Goal: Task Accomplishment & Management: Manage account settings

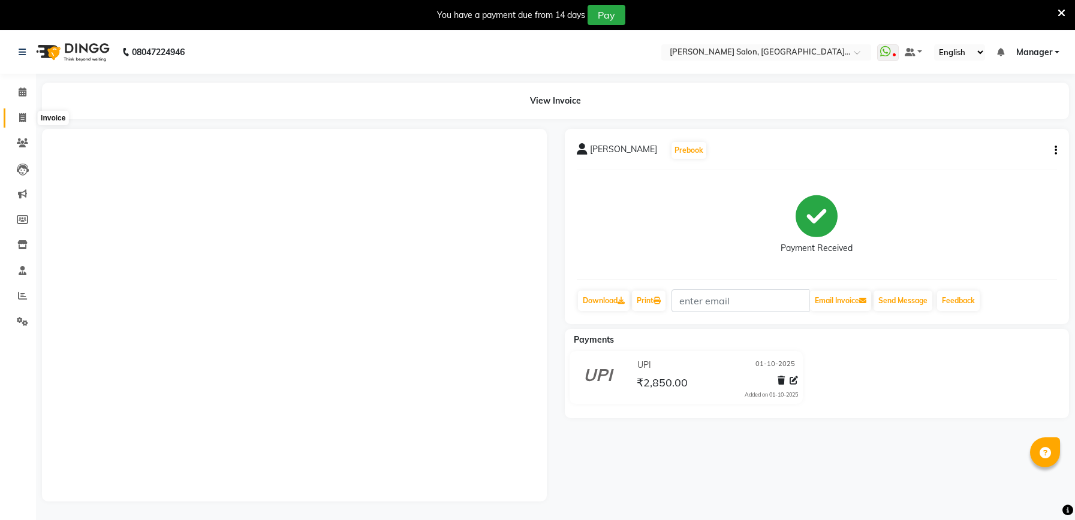
click at [24, 111] on span at bounding box center [22, 118] width 21 height 14
select select "service"
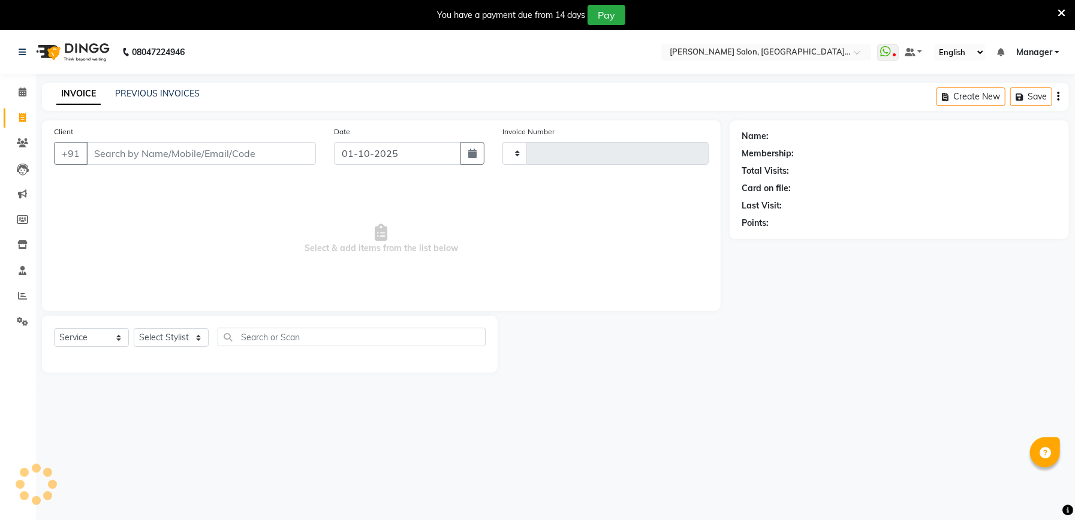
type input "2335"
select select "6961"
click at [224, 142] on input "Client" at bounding box center [201, 153] width 230 height 23
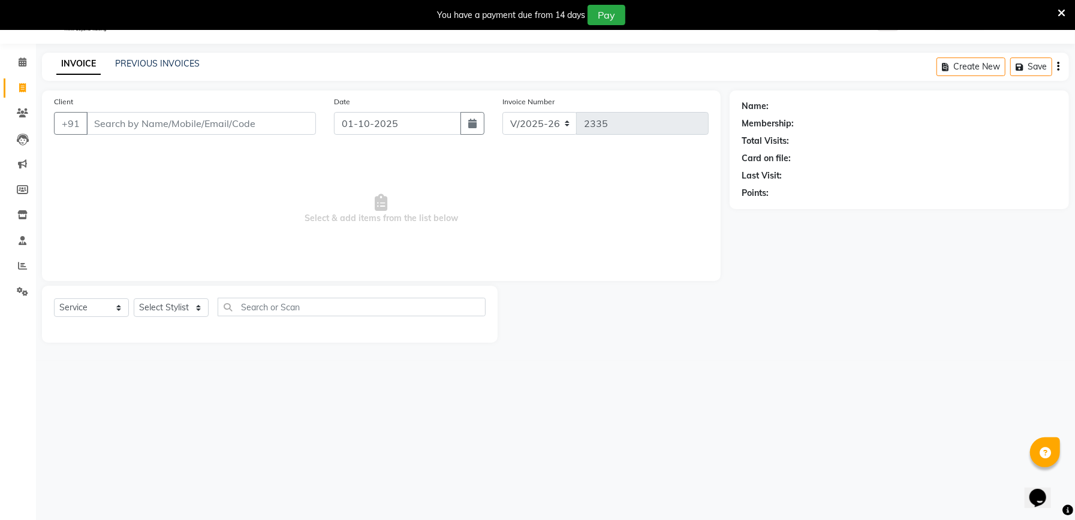
click at [231, 123] on input "Client" at bounding box center [201, 123] width 230 height 23
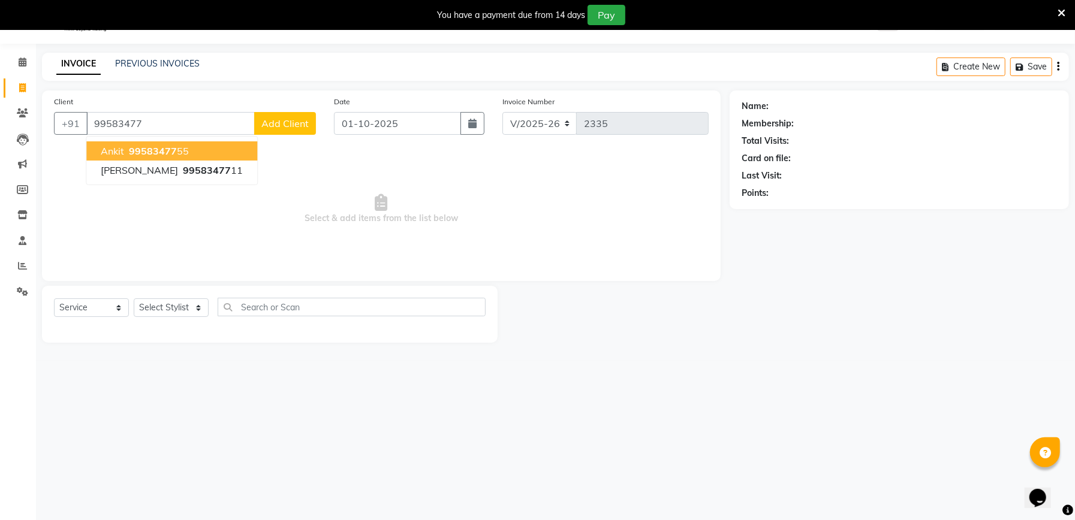
click at [187, 145] on button "ankit 99583477 55" at bounding box center [171, 150] width 171 height 19
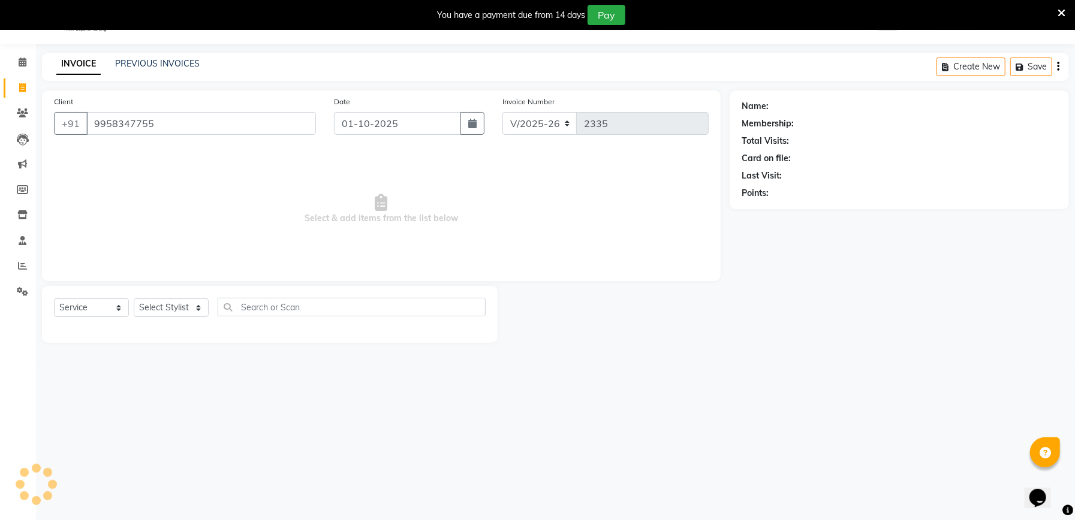
type input "9958347755"
click at [778, 214] on icon "button" at bounding box center [775, 210] width 8 height 8
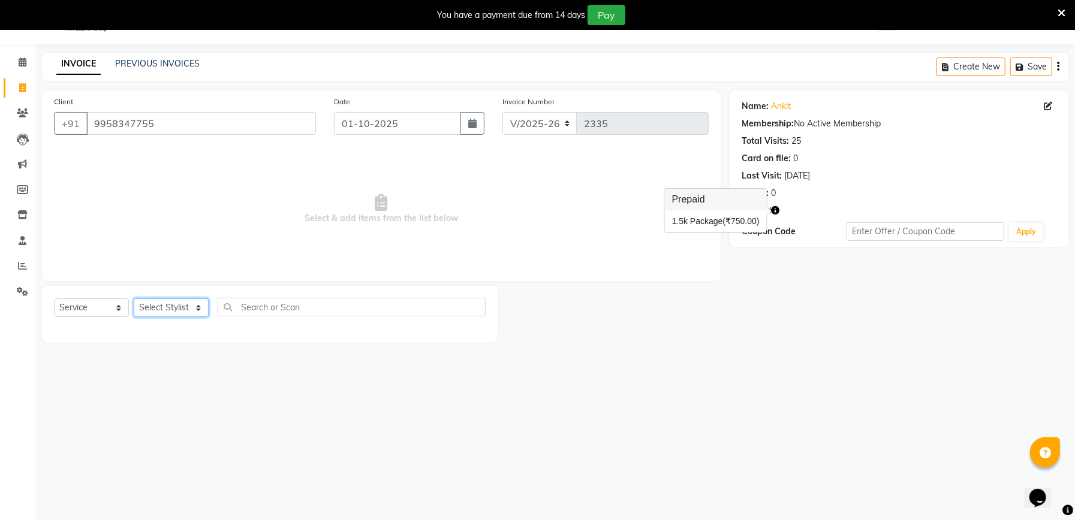
click at [177, 312] on select "Select Stylist Abhishek Ajay Ashish Fayza Manager Manish NEGI PRADEEP Sonam Vik…" at bounding box center [171, 308] width 75 height 19
select select "57330"
click at [134, 299] on select "Select Stylist Abhishek Ajay Ashish Fayza Manager Manish NEGI PRADEEP Sonam Vik…" at bounding box center [171, 308] width 75 height 19
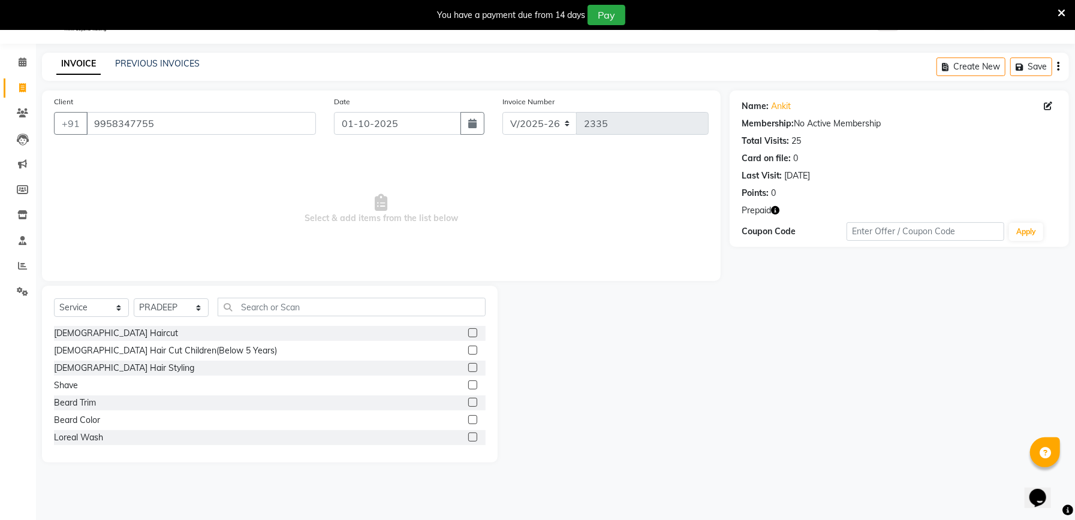
click at [468, 331] on label at bounding box center [472, 332] width 9 height 9
click at [468, 331] on input "checkbox" at bounding box center [472, 334] width 8 height 8
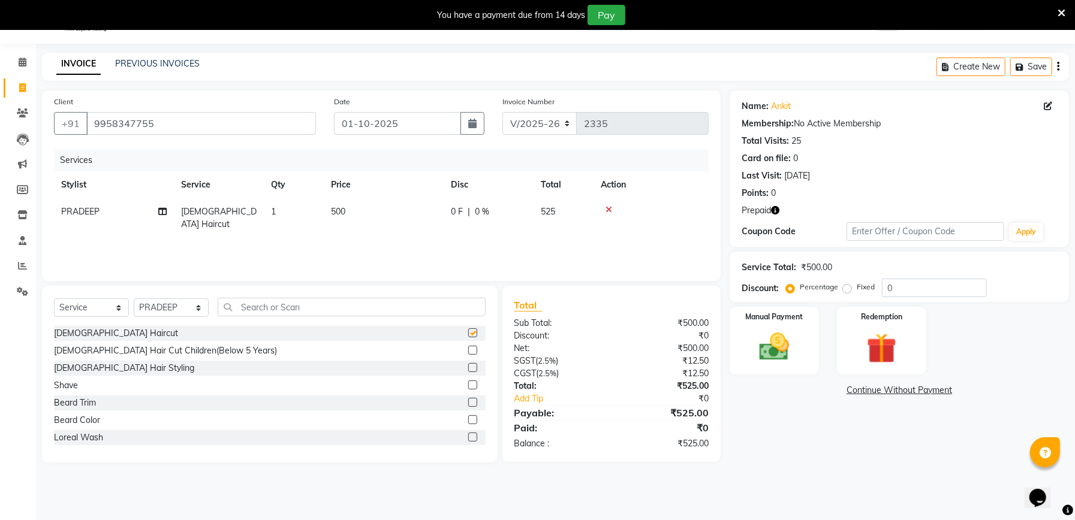
checkbox input "false"
click at [468, 398] on label at bounding box center [472, 402] width 9 height 9
click at [468, 399] on input "checkbox" at bounding box center [472, 403] width 8 height 8
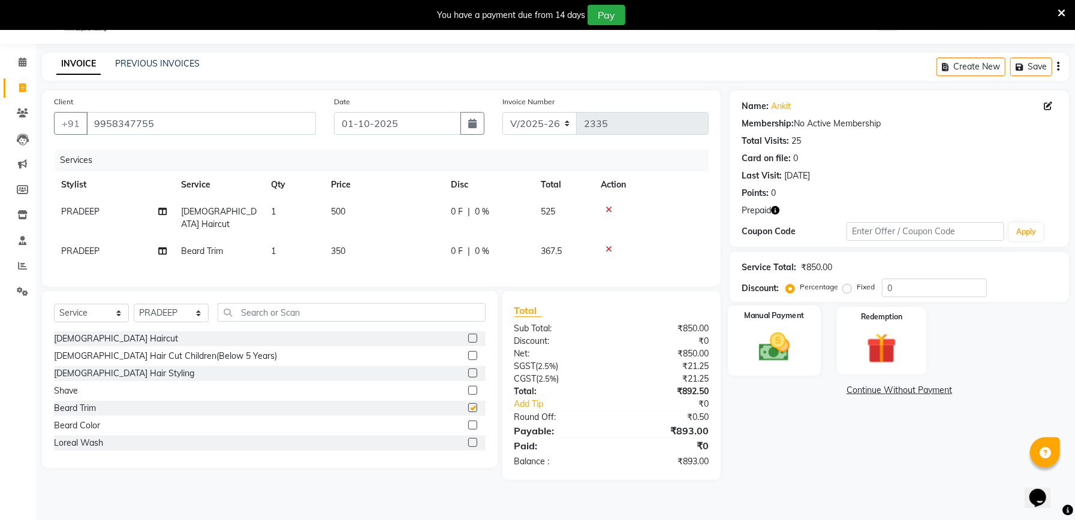
checkbox input "false"
click at [931, 297] on div "Service Total: ₹850.00 Discount: Percentage Fixed 0" at bounding box center [898, 277] width 339 height 50
click at [931, 288] on input "0" at bounding box center [934, 288] width 105 height 19
type input "1"
type input "2"
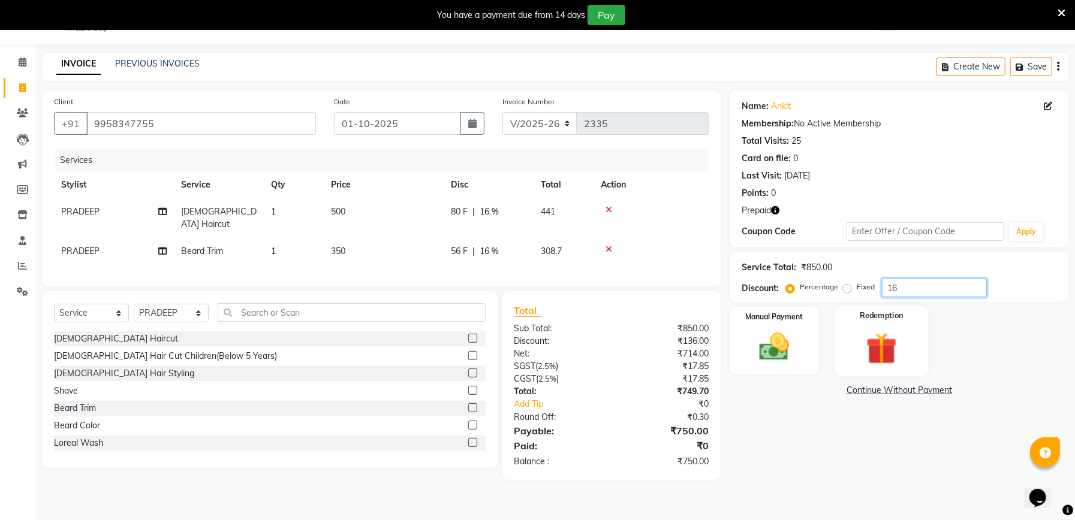
type input "16"
click at [883, 351] on img at bounding box center [881, 348] width 51 height 39
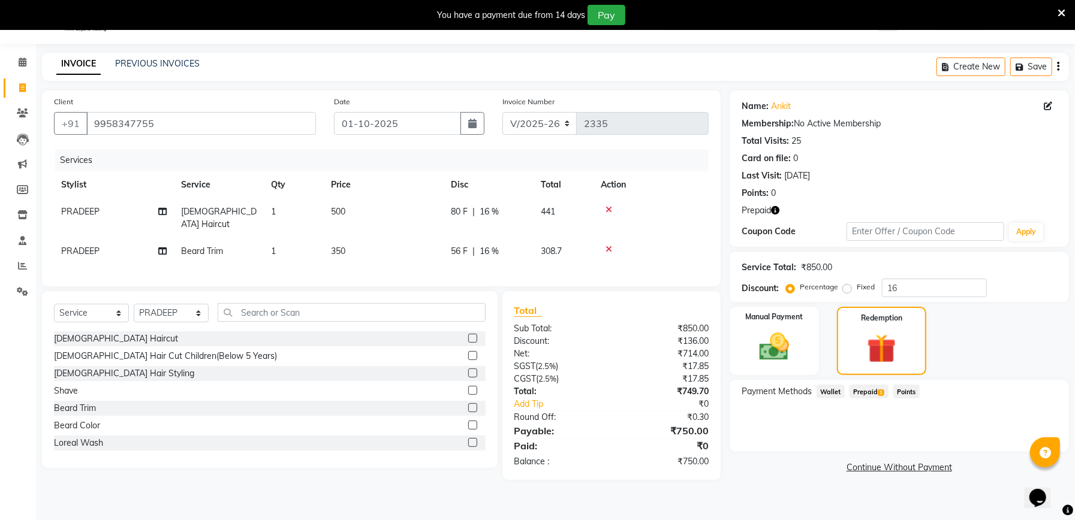
click at [864, 390] on span "Prepaid 1" at bounding box center [868, 392] width 39 height 14
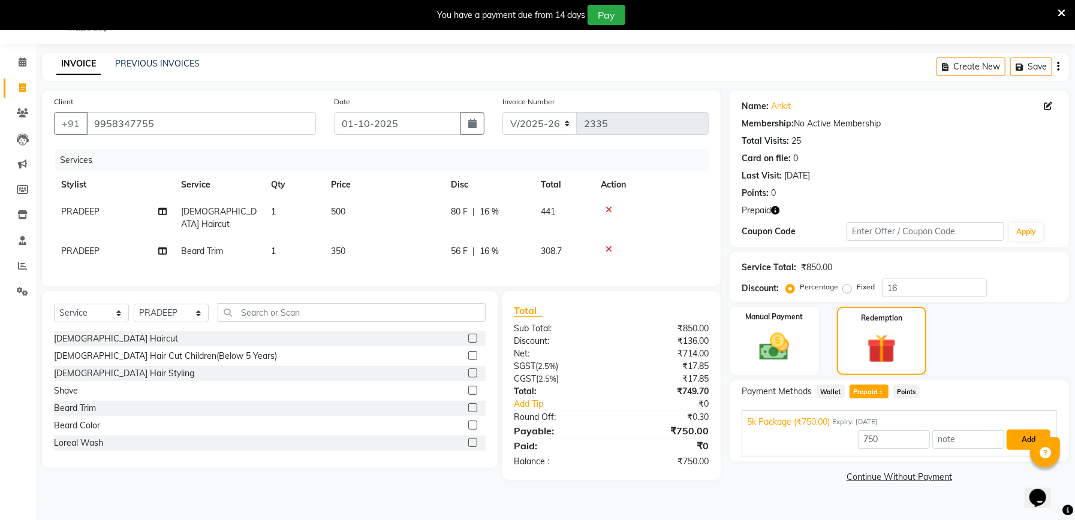
click at [1029, 437] on button "Add" at bounding box center [1028, 440] width 44 height 20
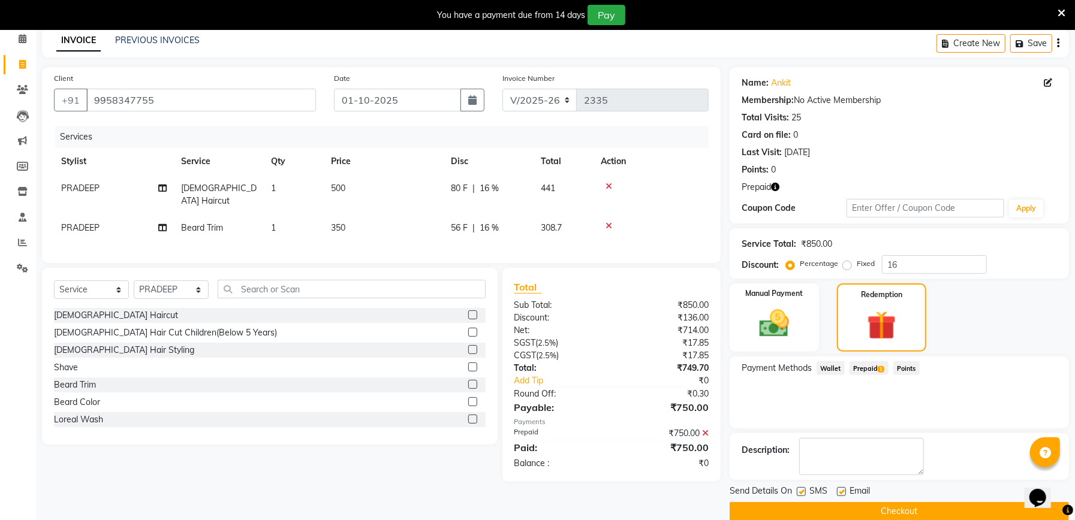
scroll to position [73, 0]
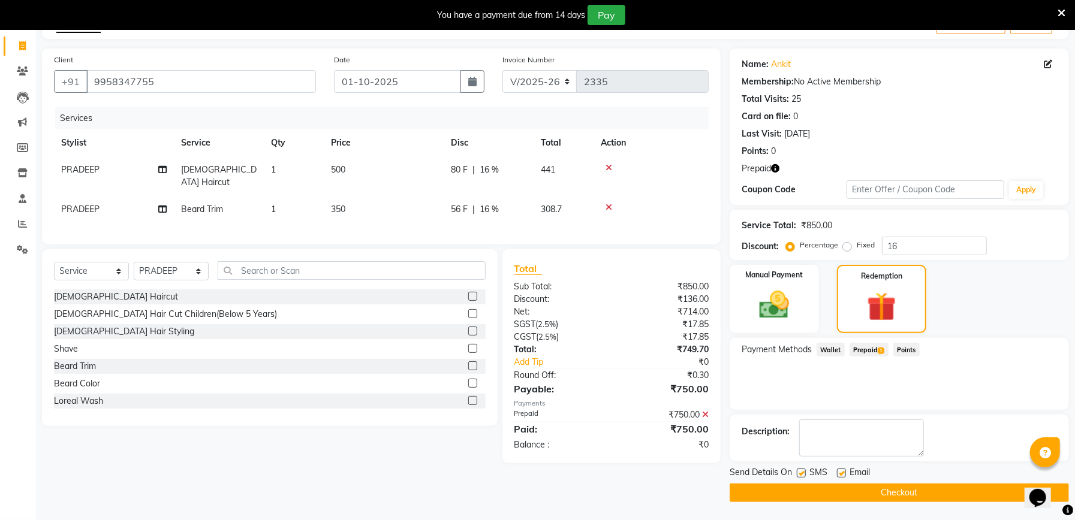
click at [920, 488] on button "Checkout" at bounding box center [898, 493] width 339 height 19
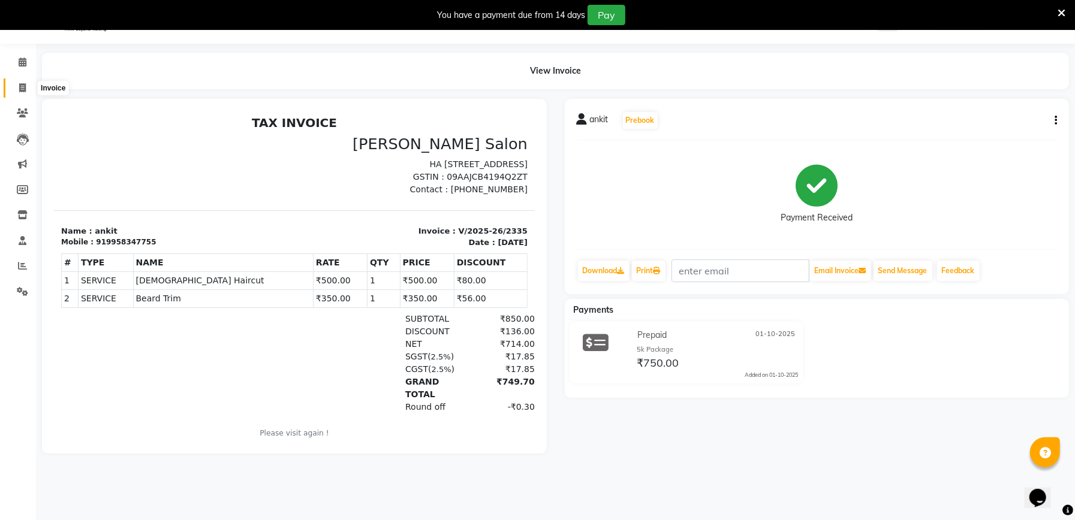
click at [24, 87] on icon at bounding box center [22, 87] width 7 height 9
select select "service"
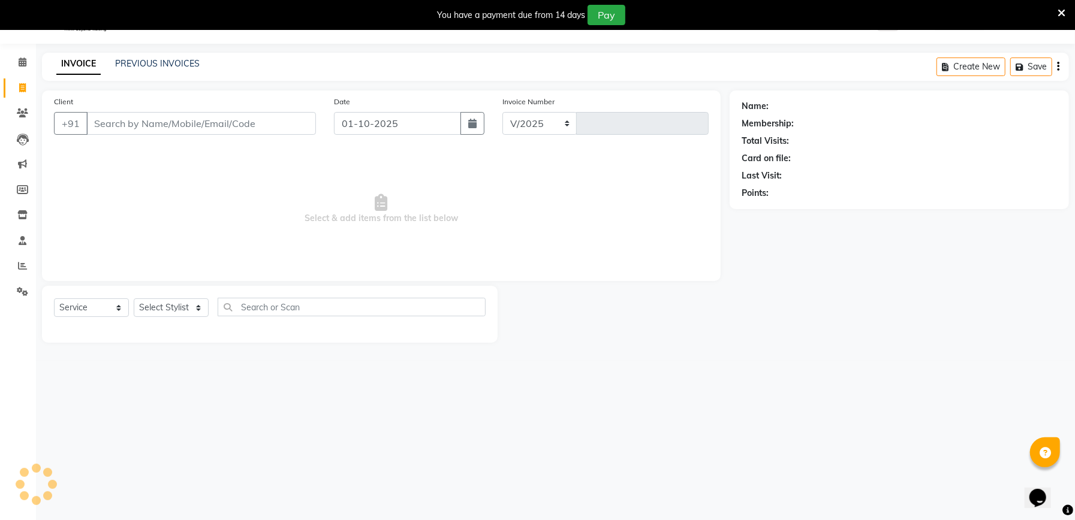
type input "s"
select select "6961"
type input "2336"
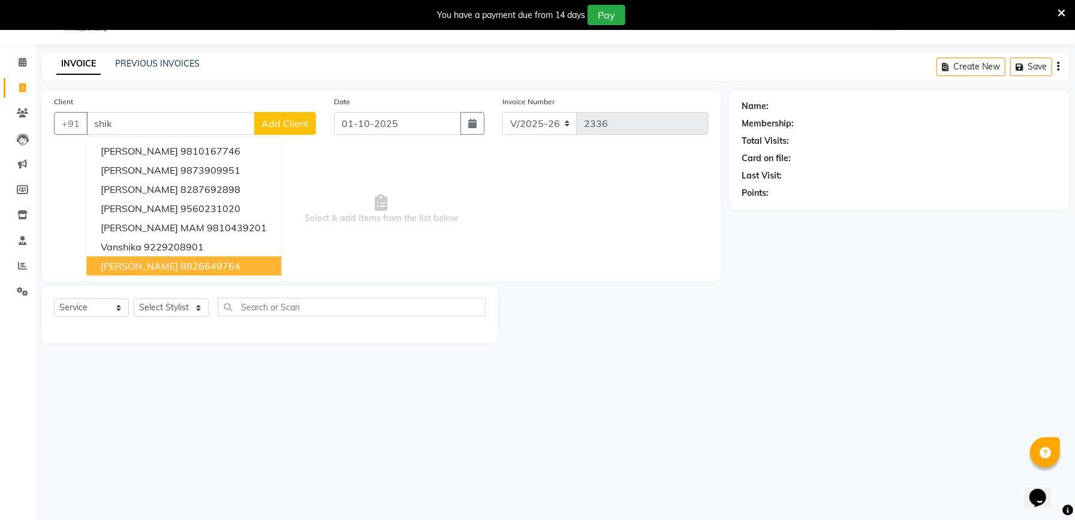
click at [188, 269] on ngb-highlight "8826649764" at bounding box center [210, 266] width 60 height 12
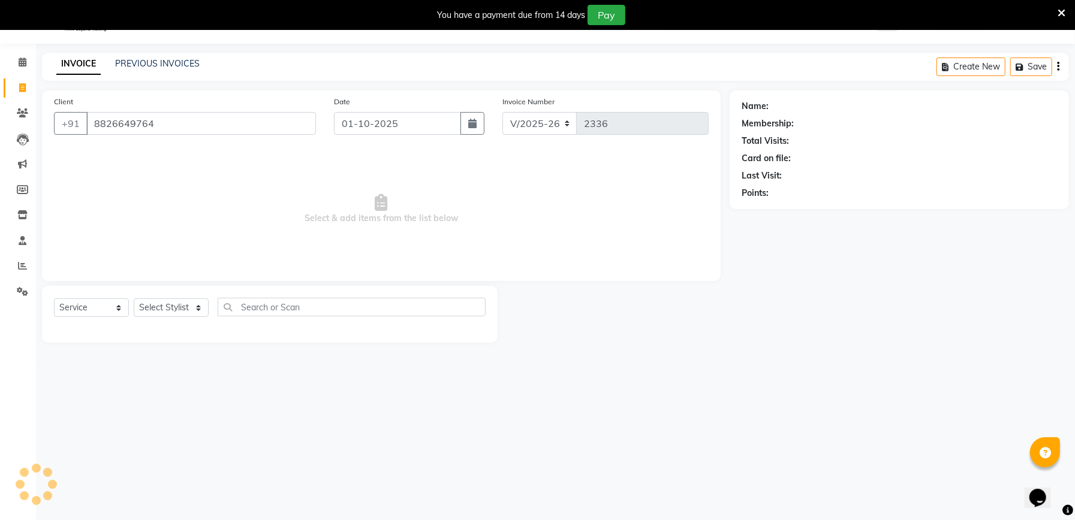
type input "8826649764"
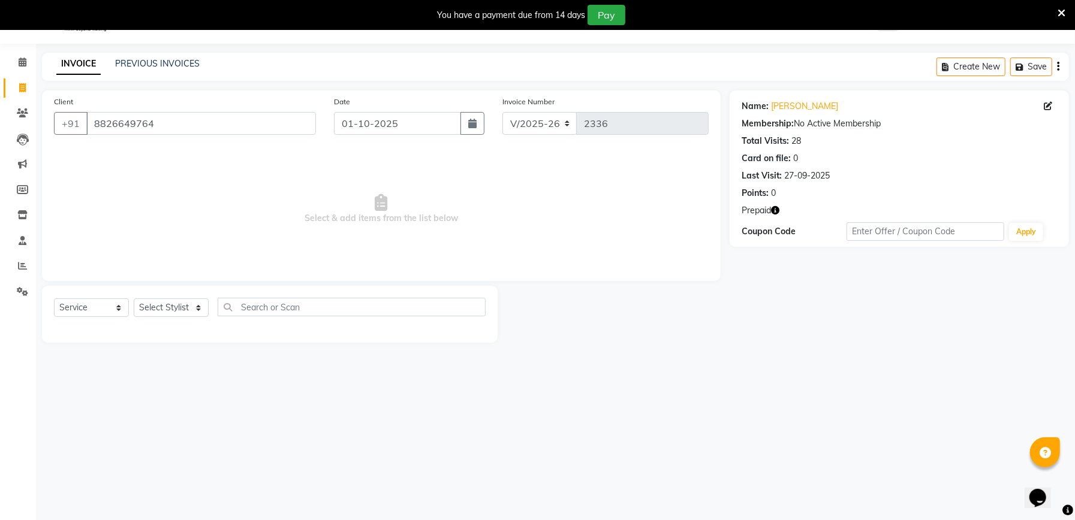
click at [73, 319] on div "Select Service Product Membership Package Voucher Prepaid Gift Card Select Styl…" at bounding box center [270, 312] width 432 height 28
click at [82, 310] on select "Select Service Product Membership Package Voucher Prepaid Gift Card" at bounding box center [91, 308] width 75 height 19
select select "P"
click at [54, 299] on select "Select Service Product Membership Package Voucher Prepaid Gift Card" at bounding box center [91, 308] width 75 height 19
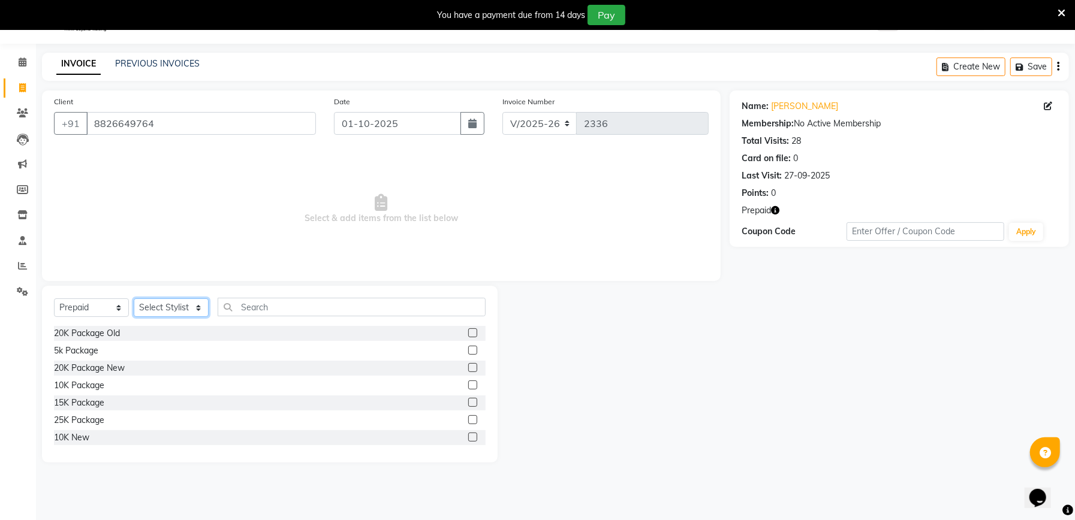
click at [178, 303] on select "Select Stylist Abhishek Ajay Ashish Fayza Manager Manish NEGI PRADEEP Sonam Vik…" at bounding box center [171, 308] width 75 height 19
select select "67550"
click at [134, 299] on select "Select Stylist Abhishek Ajay Ashish Fayza Manager Manish NEGI PRADEEP Sonam Vik…" at bounding box center [171, 308] width 75 height 19
click at [468, 348] on label at bounding box center [472, 350] width 9 height 9
click at [468, 348] on input "checkbox" at bounding box center [472, 351] width 8 height 8
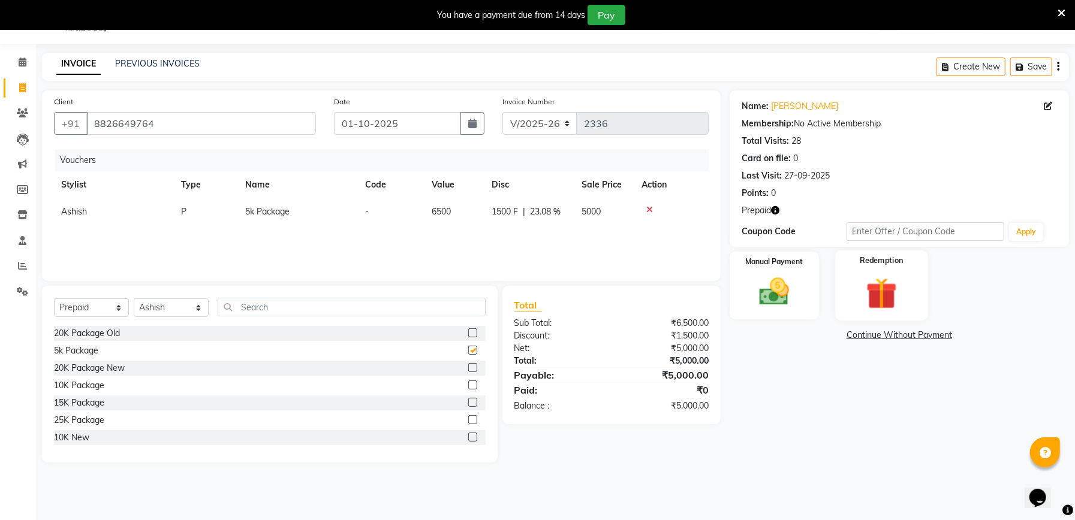
checkbox input "false"
click at [777, 281] on img at bounding box center [774, 292] width 51 height 36
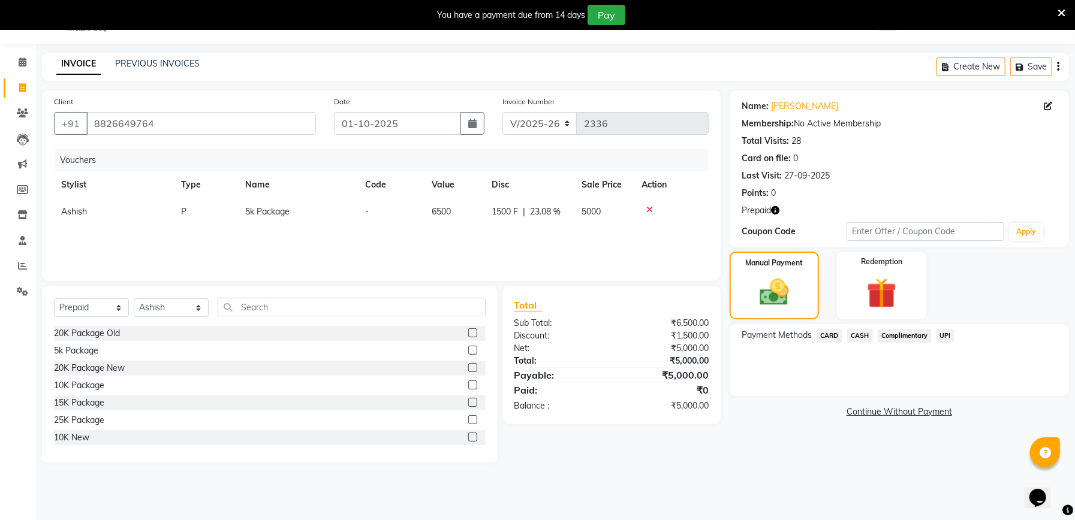
click at [949, 334] on span "UPI" at bounding box center [945, 336] width 19 height 14
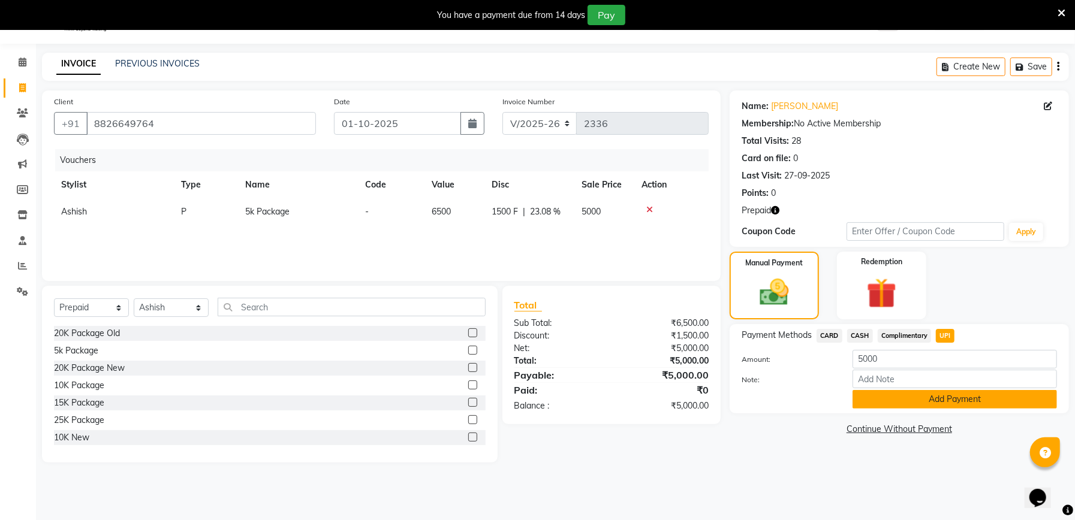
click at [951, 401] on button "Add Payment" at bounding box center [954, 399] width 204 height 19
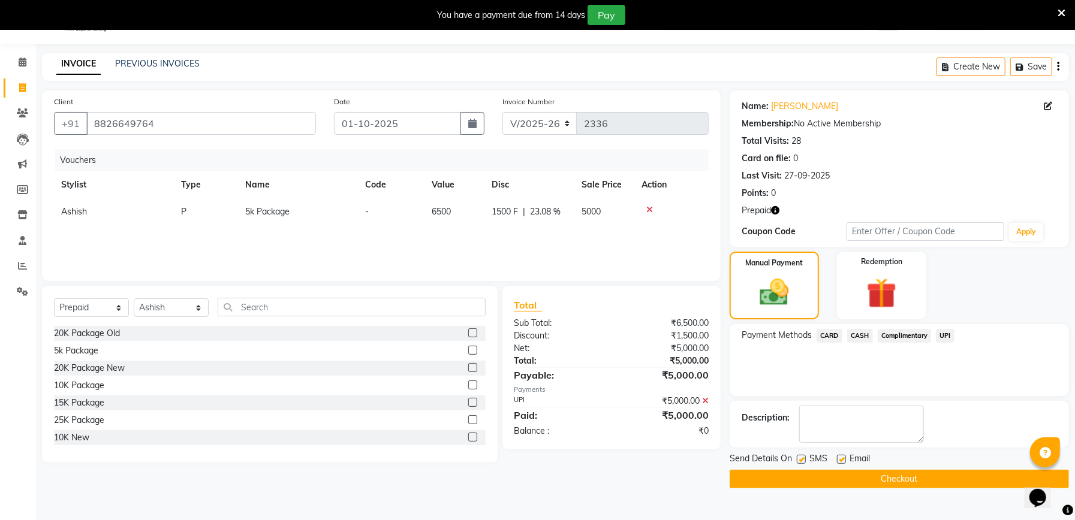
click at [861, 480] on button "Checkout" at bounding box center [898, 479] width 339 height 19
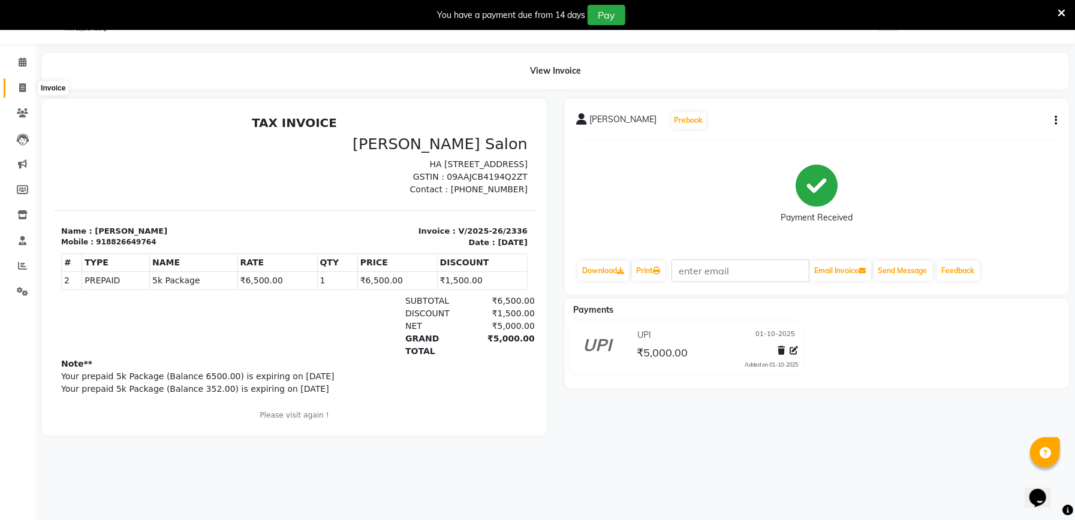
click at [20, 91] on icon at bounding box center [22, 87] width 7 height 9
select select "service"
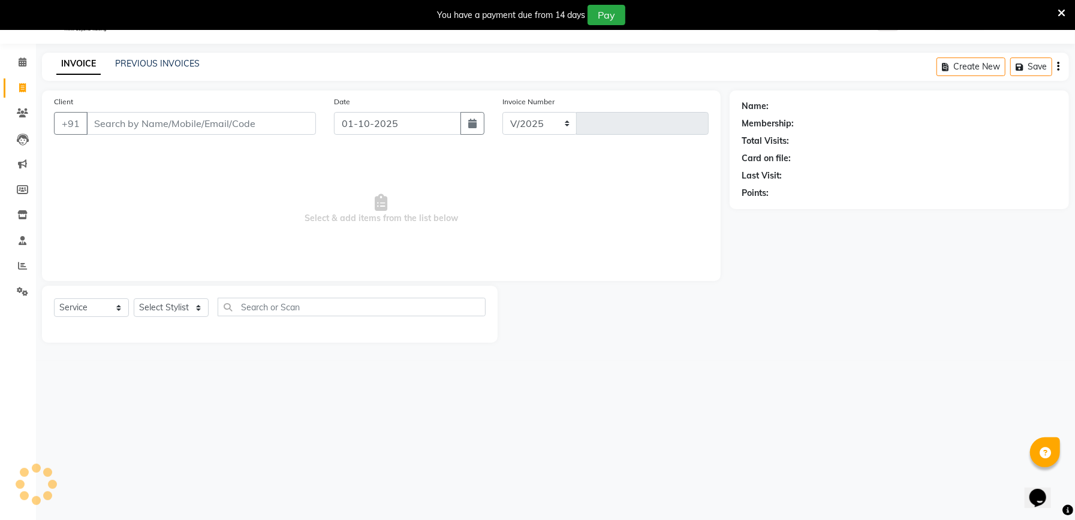
select select "6961"
type input "2337"
click at [212, 122] on input "Client" at bounding box center [201, 123] width 230 height 23
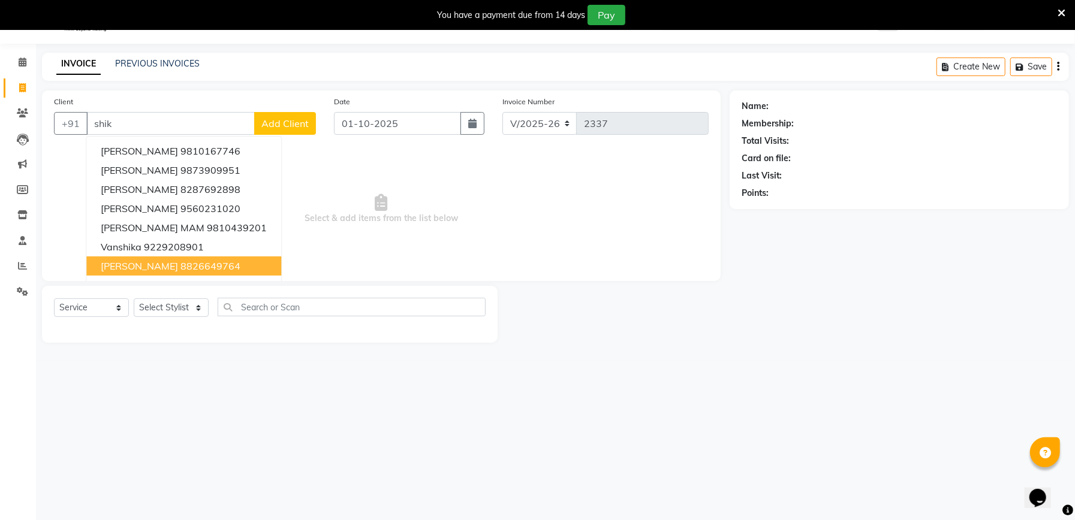
click at [180, 265] on ngb-highlight "8826649764" at bounding box center [210, 266] width 60 height 12
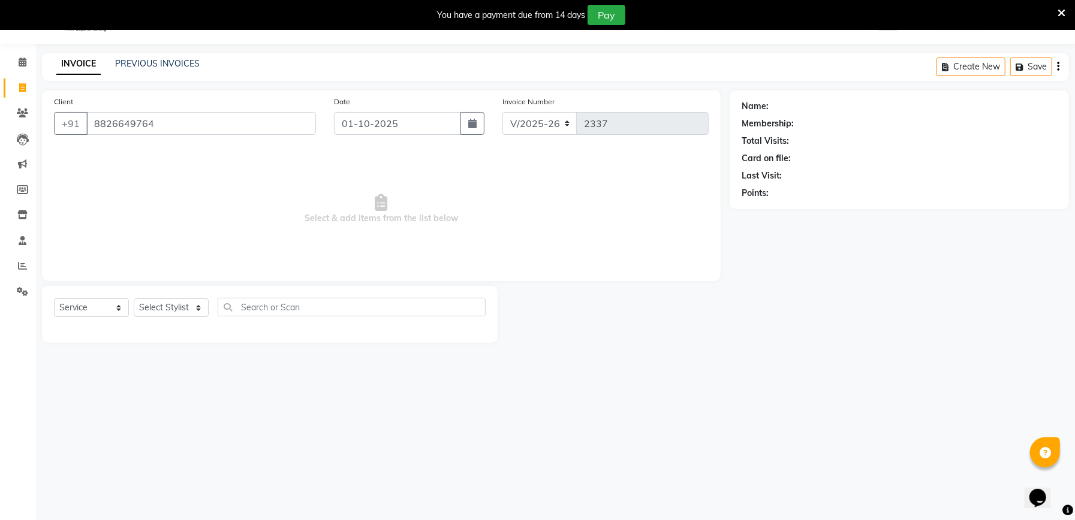
type input "8826649764"
click at [168, 305] on select "Select Stylist Abhishek Ajay Ashish Fayza Manager Manish NEGI PRADEEP Sonam Vik…" at bounding box center [171, 308] width 75 height 19
select select "57330"
click at [134, 299] on select "Select Stylist Abhishek Ajay Ashish Fayza Manager Manish NEGI PRADEEP Sonam Vik…" at bounding box center [171, 308] width 75 height 19
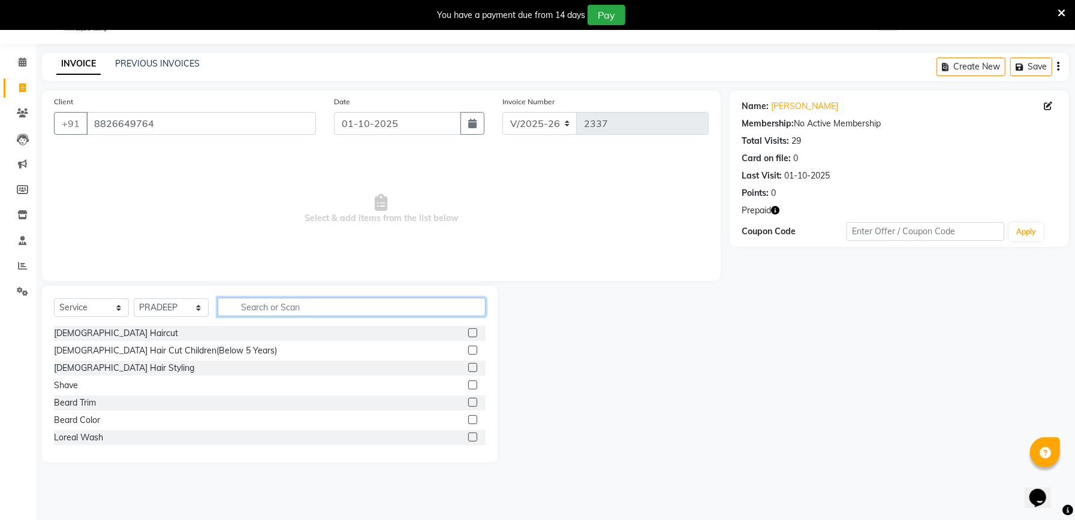
click at [301, 306] on input "text" at bounding box center [352, 307] width 268 height 19
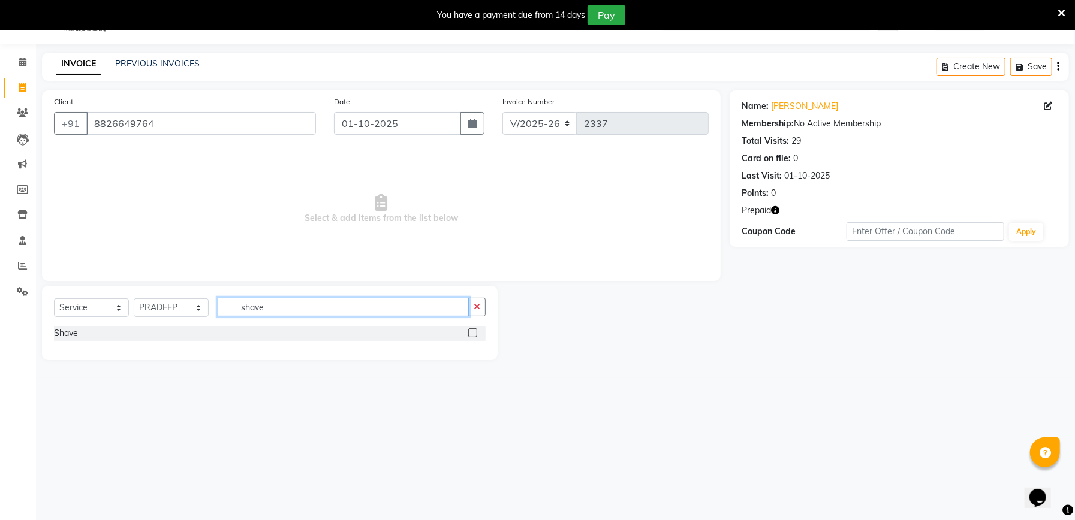
type input "shave"
click at [474, 337] on label at bounding box center [472, 332] width 9 height 9
click at [474, 337] on input "checkbox" at bounding box center [472, 334] width 8 height 8
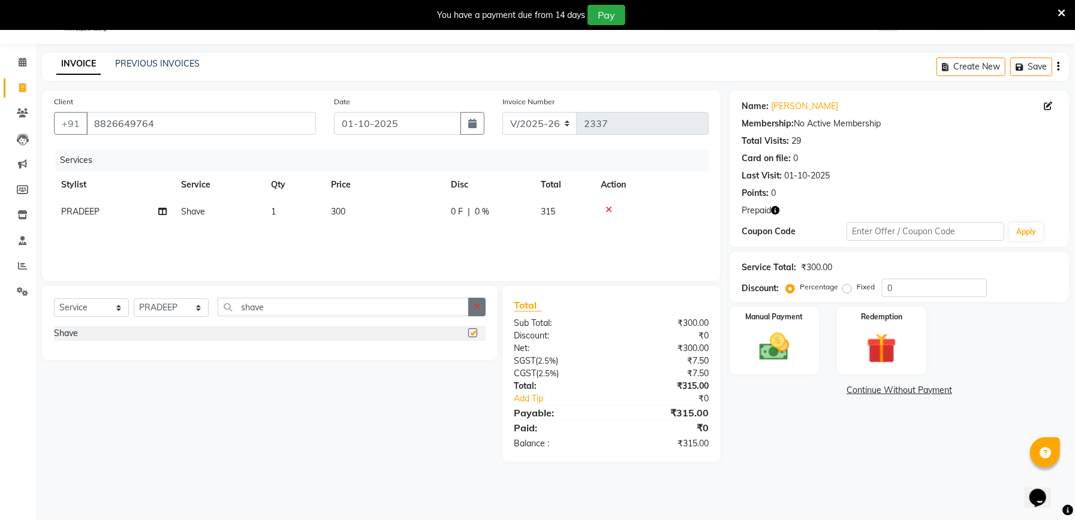
checkbox input "false"
click at [351, 209] on td "300" at bounding box center [384, 211] width 120 height 27
select select "57330"
click at [398, 212] on input "300" at bounding box center [439, 215] width 105 height 19
type input "350"
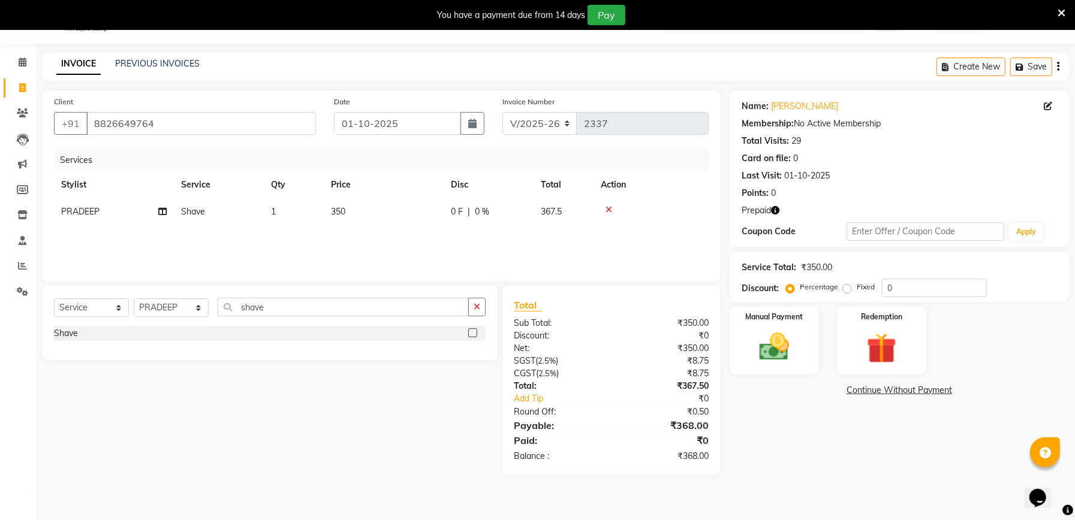
click at [307, 209] on td "1" at bounding box center [294, 211] width 60 height 27
select select "57330"
click at [351, 214] on input "1" at bounding box center [350, 215] width 46 height 19
type input "2"
click at [358, 240] on div "Services Stylist Service Qty Price Disc Total Action PRADEEP Shave 2 350 0 F | …" at bounding box center [381, 209] width 655 height 120
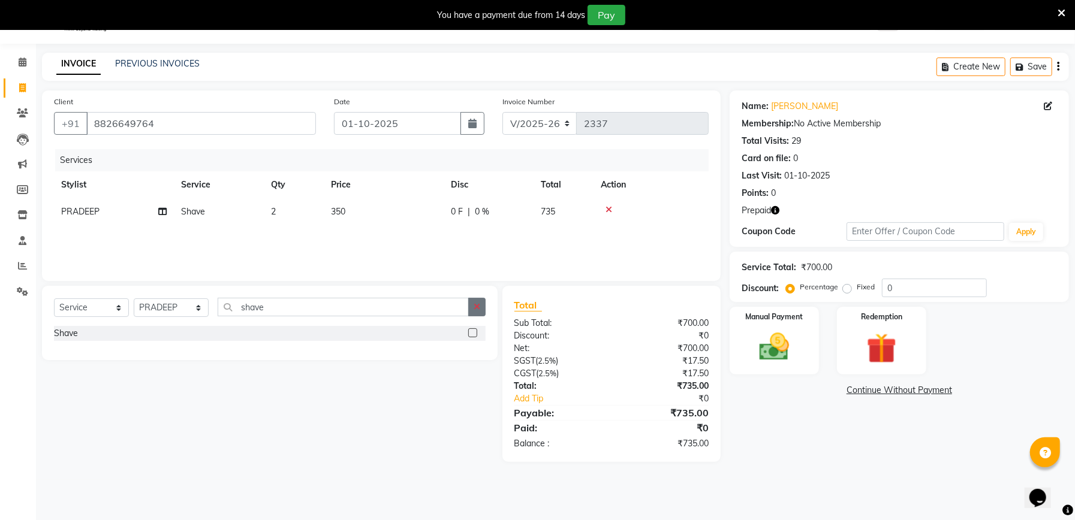
click at [476, 307] on icon "button" at bounding box center [477, 307] width 7 height 8
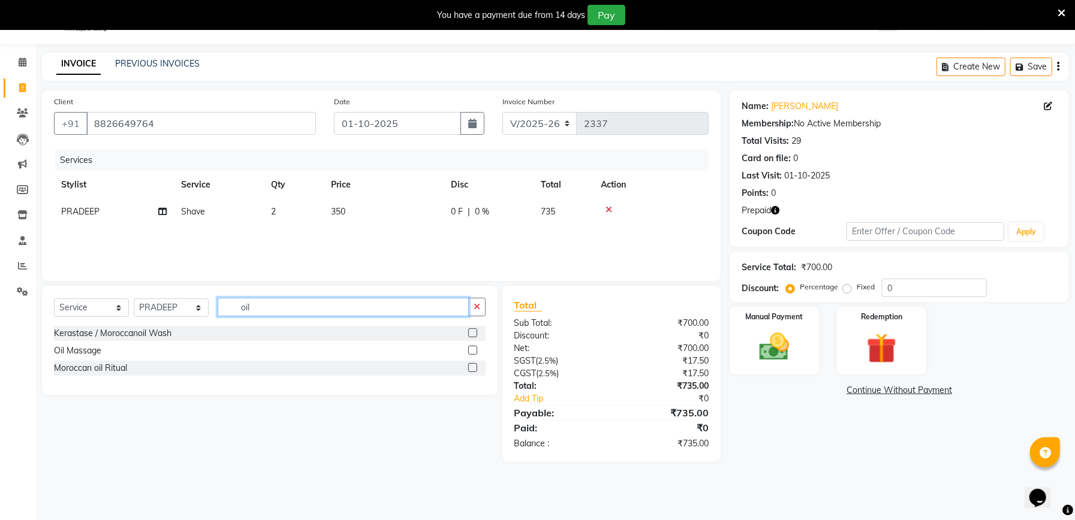
type input "oil"
click at [473, 352] on label at bounding box center [472, 350] width 9 height 9
click at [473, 352] on input "checkbox" at bounding box center [472, 351] width 8 height 8
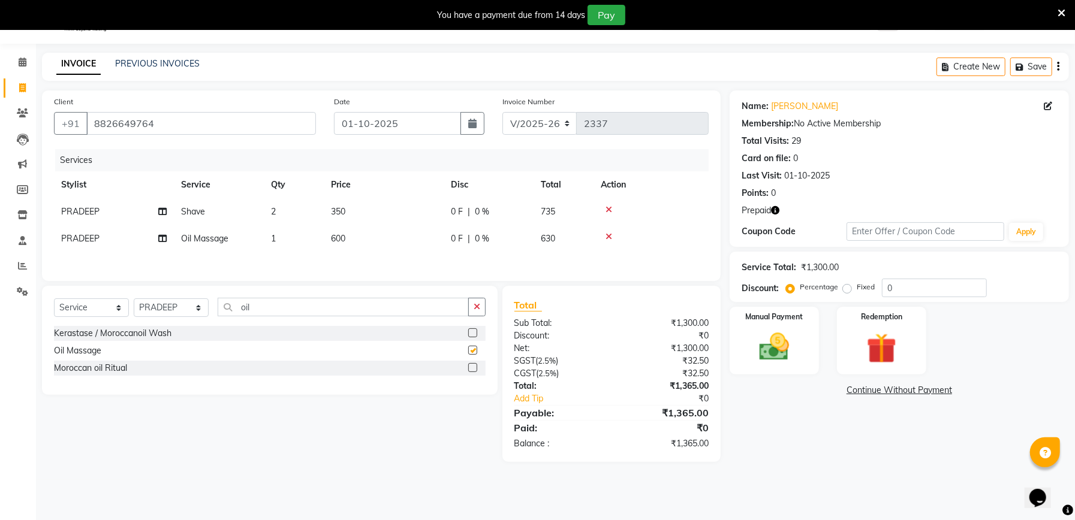
checkbox input "false"
click at [166, 312] on select "Select Stylist Abhishek Ajay Ashish Fayza Manager Manish NEGI PRADEEP Sonam Vik…" at bounding box center [171, 308] width 75 height 19
select select "55289"
click at [134, 303] on select "Select Stylist Abhishek Ajay Ashish Fayza Manager Manish NEGI PRADEEP Sonam Vik…" at bounding box center [171, 308] width 75 height 19
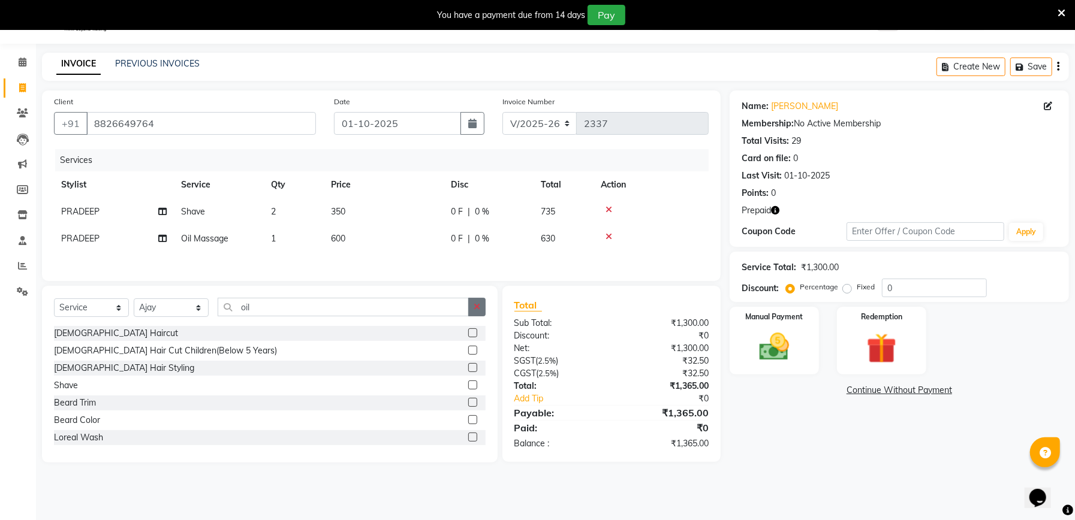
click at [480, 309] on icon "button" at bounding box center [477, 307] width 7 height 8
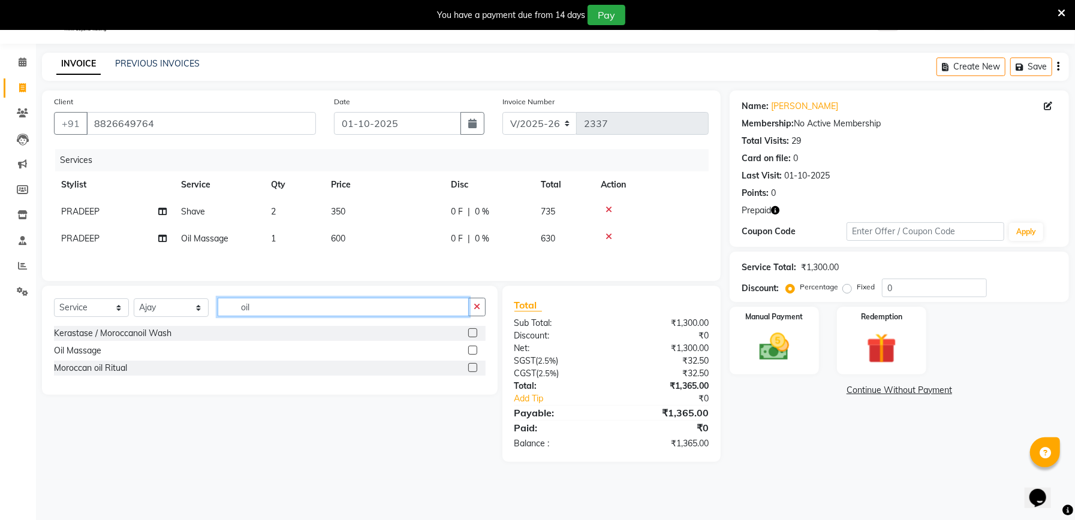
type input "oil"
click at [475, 354] on label at bounding box center [472, 350] width 9 height 9
click at [475, 354] on input "checkbox" at bounding box center [472, 351] width 8 height 8
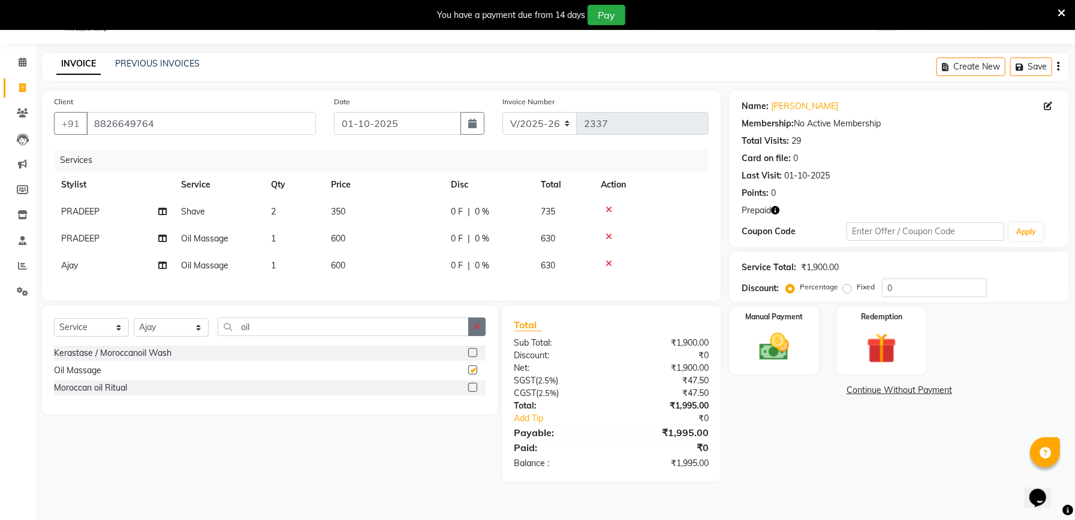
checkbox input "false"
click at [476, 331] on icon "button" at bounding box center [477, 326] width 7 height 8
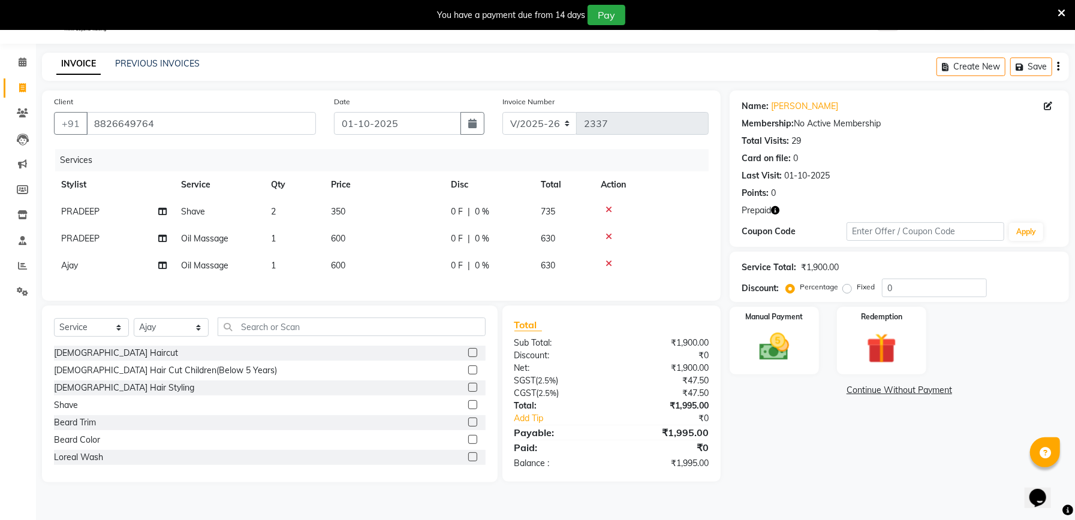
click at [329, 240] on td "600" at bounding box center [384, 238] width 120 height 27
select select "57330"
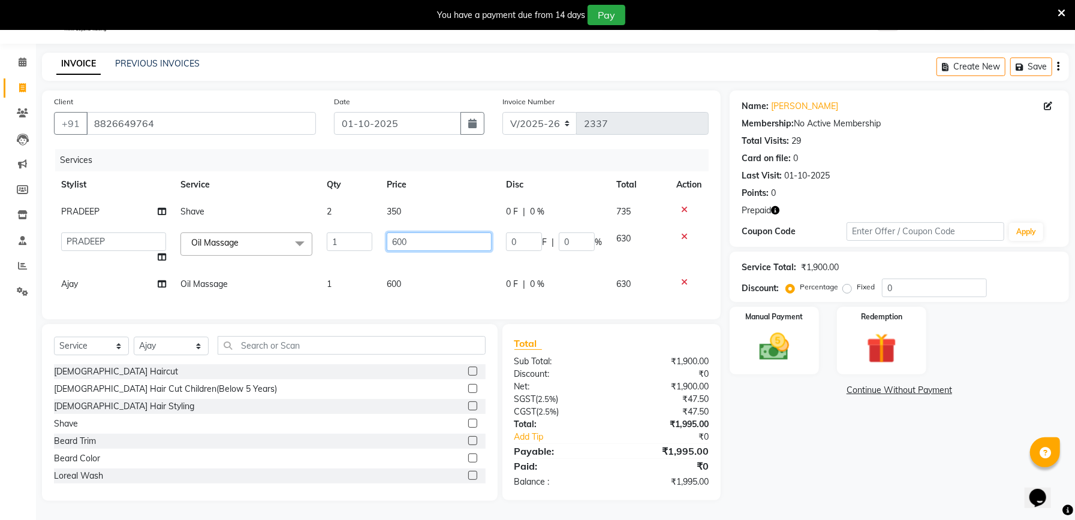
drag, startPoint x: 388, startPoint y: 240, endPoint x: 535, endPoint y: 277, distance: 150.9
click at [394, 241] on input "600" at bounding box center [439, 242] width 105 height 19
type input "700"
click at [790, 430] on div "Name: Shikha Maam Membership: No Active Membership Total Visits: 29 Card on fil…" at bounding box center [903, 296] width 348 height 411
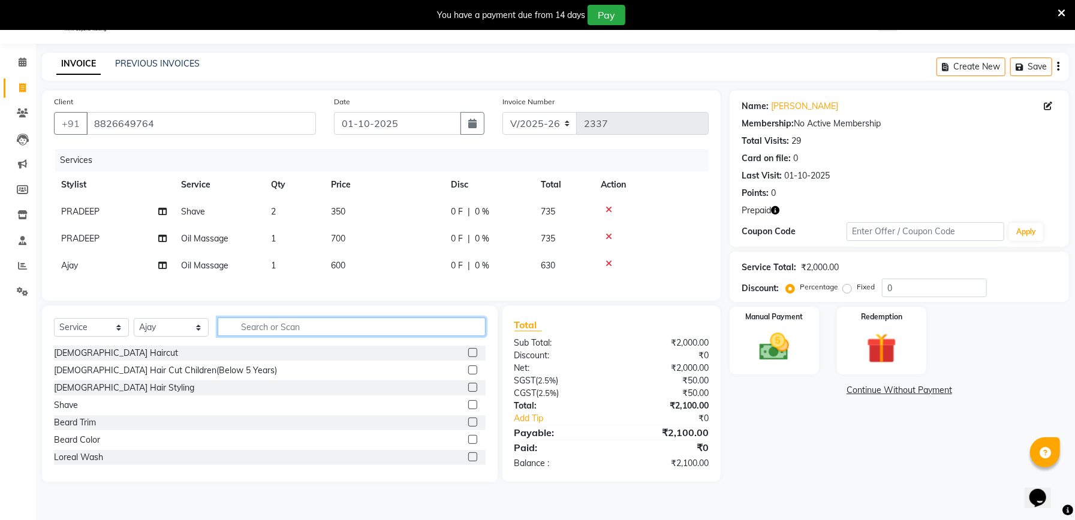
click at [352, 333] on input "text" at bounding box center [352, 327] width 268 height 19
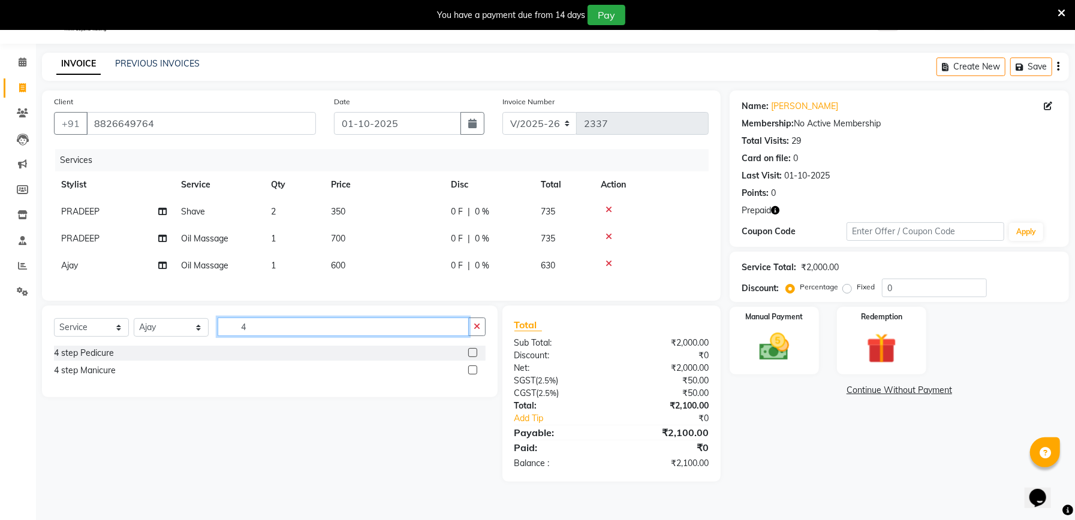
type input "4"
drag, startPoint x: 474, startPoint y: 363, endPoint x: 557, endPoint y: 397, distance: 90.4
click at [475, 357] on label at bounding box center [472, 352] width 9 height 9
click at [475, 357] on input "checkbox" at bounding box center [472, 353] width 8 height 8
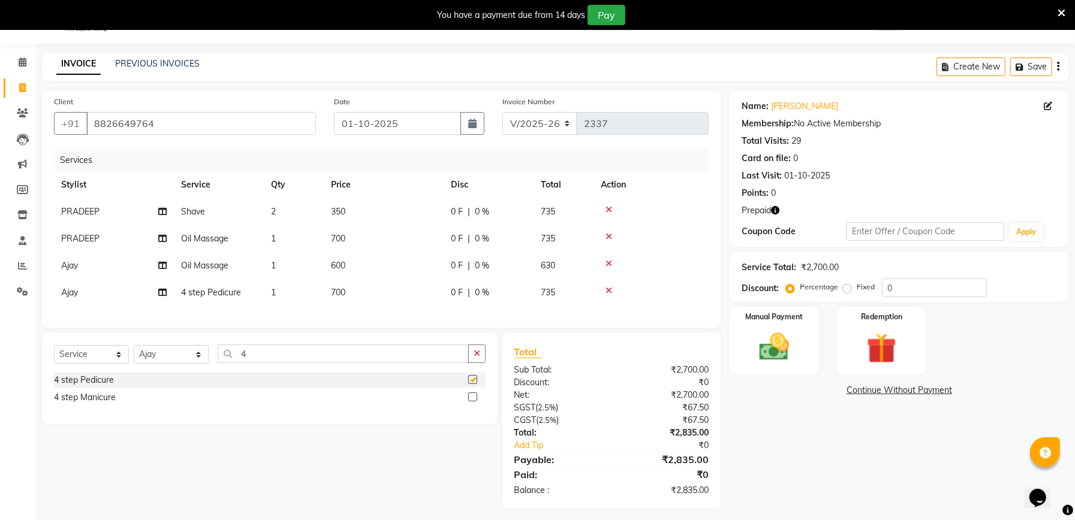
checkbox input "false"
click at [186, 364] on select "Select Stylist Abhishek Ajay Ashish Fayza Manager Manish NEGI PRADEEP Sonam Vik…" at bounding box center [171, 354] width 75 height 19
click at [475, 358] on icon "button" at bounding box center [477, 353] width 7 height 8
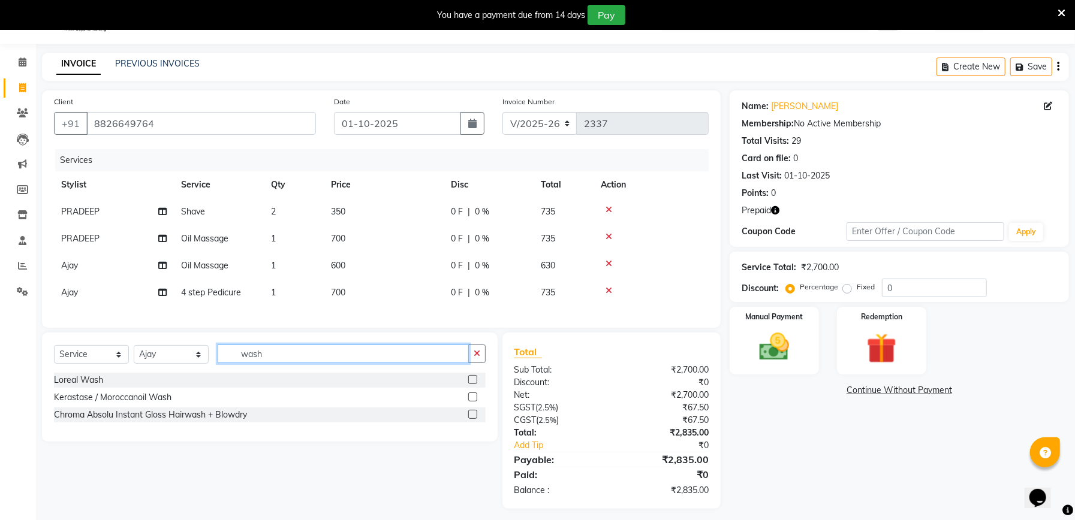
type input "wash"
click at [471, 384] on label at bounding box center [472, 379] width 9 height 9
click at [471, 384] on input "checkbox" at bounding box center [472, 380] width 8 height 8
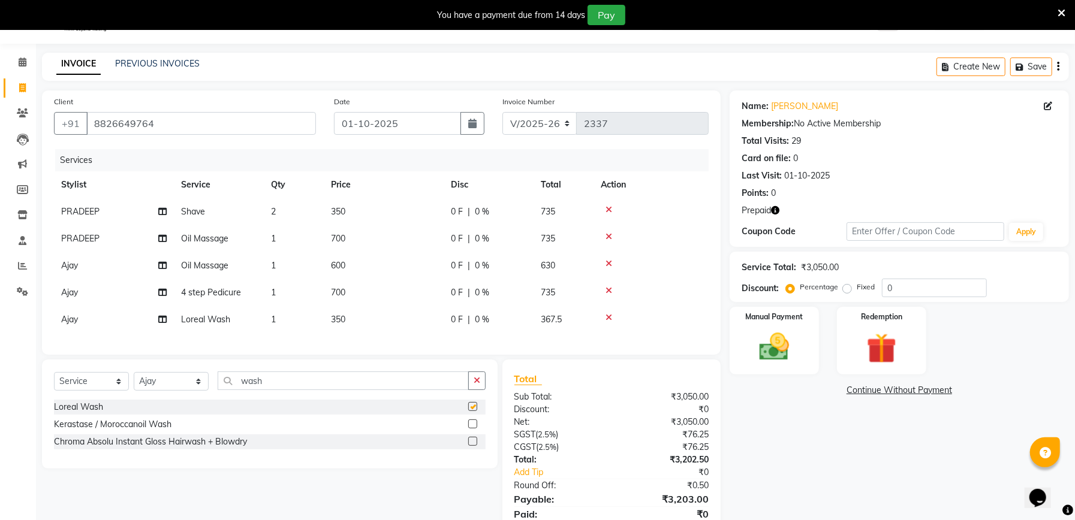
checkbox input "false"
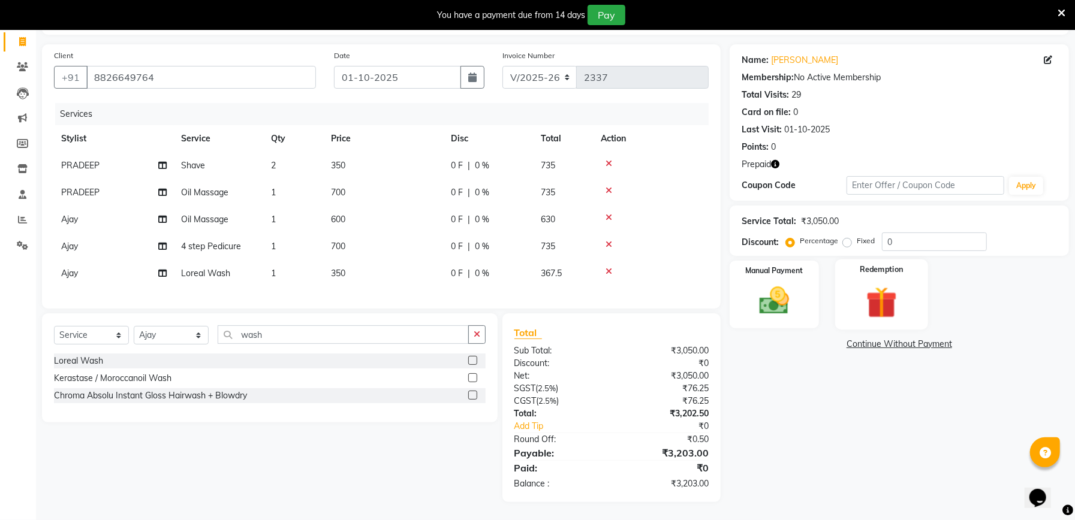
click at [884, 291] on img at bounding box center [881, 302] width 51 height 39
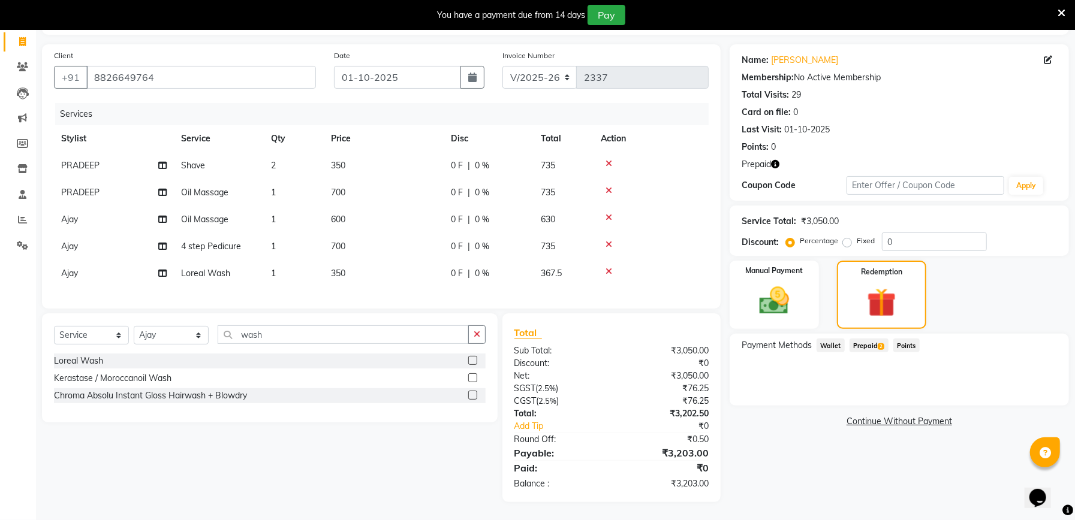
click at [864, 343] on div "Payment Methods Wallet Prepaid 2 Points" at bounding box center [898, 370] width 339 height 72
click at [866, 339] on span "Prepaid 2" at bounding box center [868, 346] width 39 height 14
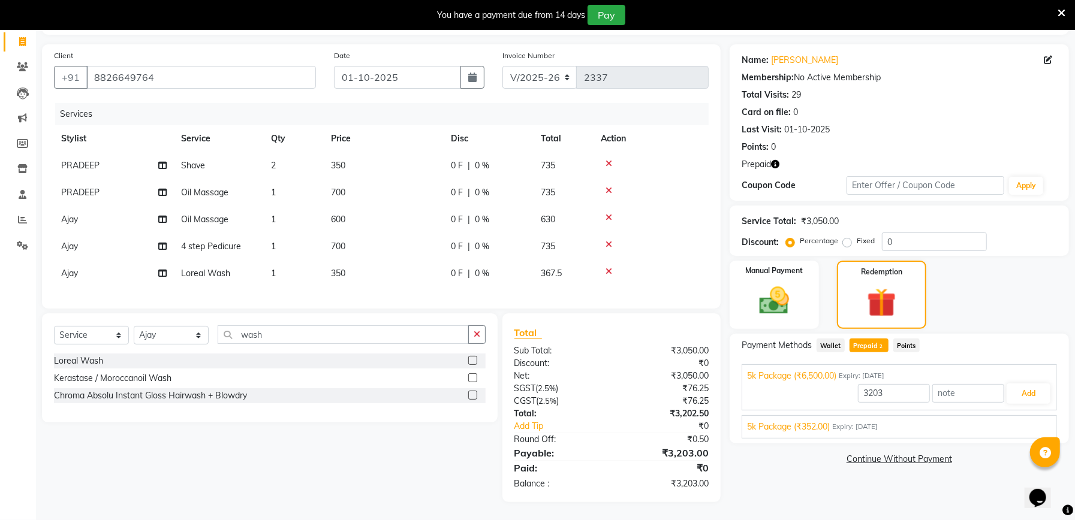
click at [789, 421] on span "5k Package (₹352.00)" at bounding box center [788, 427] width 83 height 13
click at [1027, 412] on button "Add" at bounding box center [1028, 422] width 44 height 20
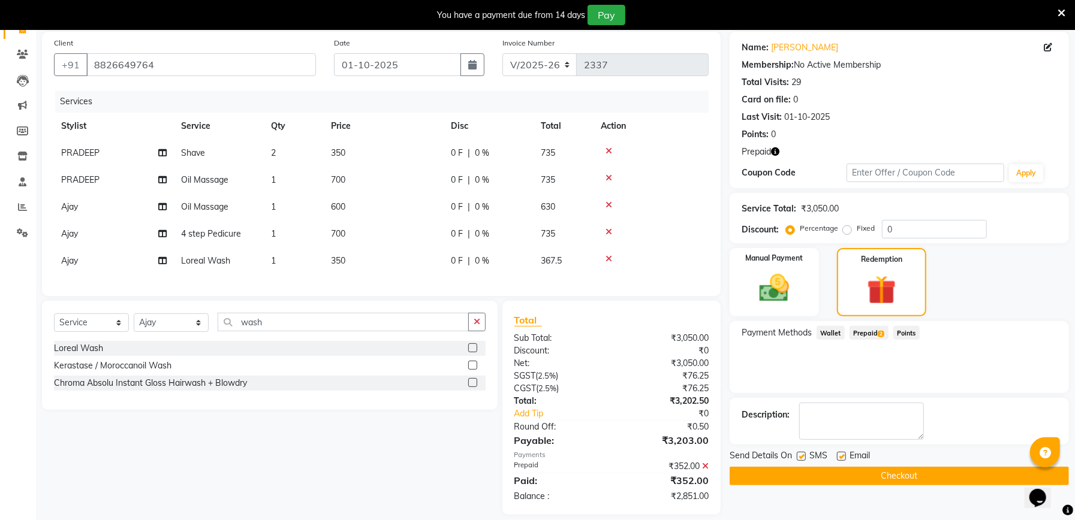
scroll to position [113, 0]
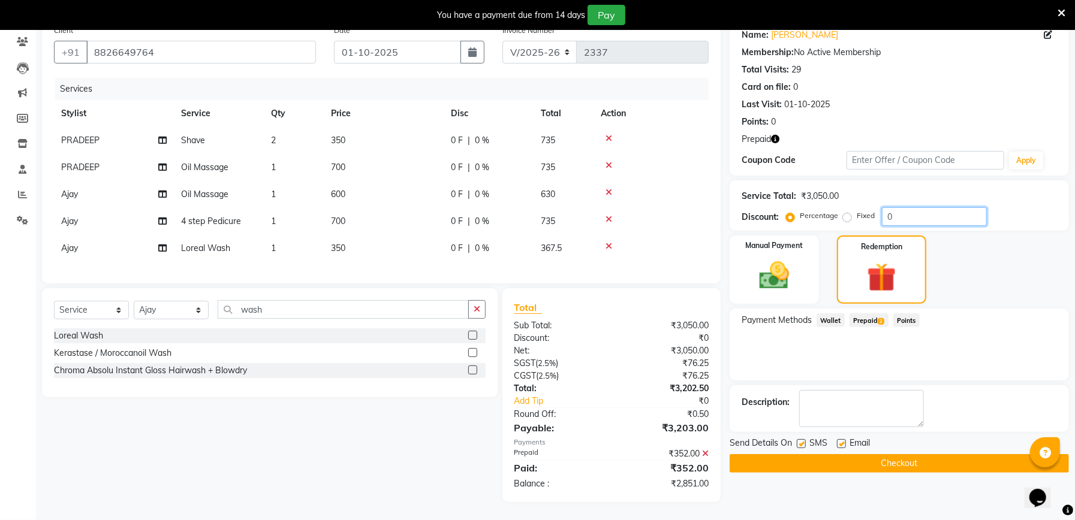
click at [909, 207] on input "0" at bounding box center [934, 216] width 105 height 19
type input "2"
type input "3"
type input "4"
type input "3.15"
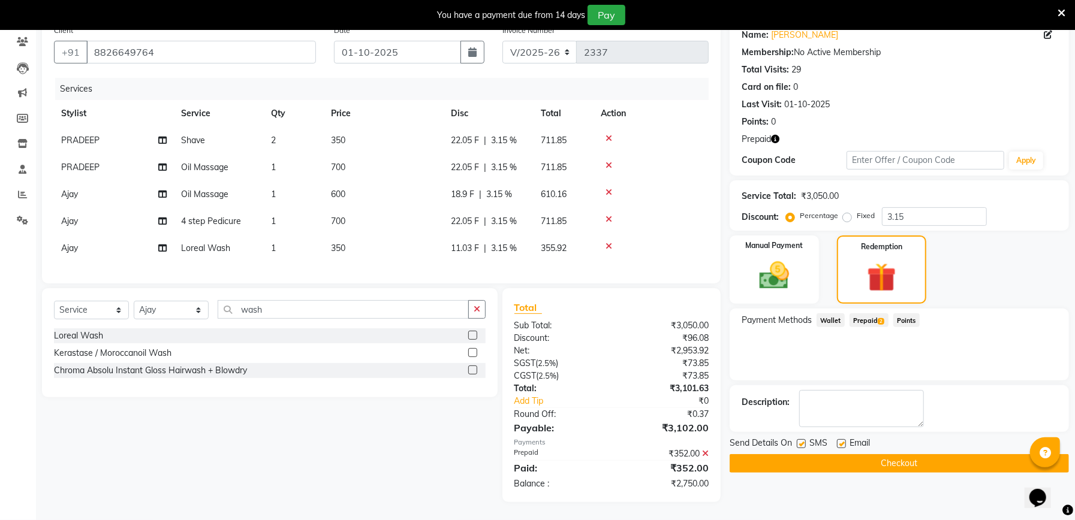
click at [874, 313] on span "Prepaid 2" at bounding box center [868, 320] width 39 height 14
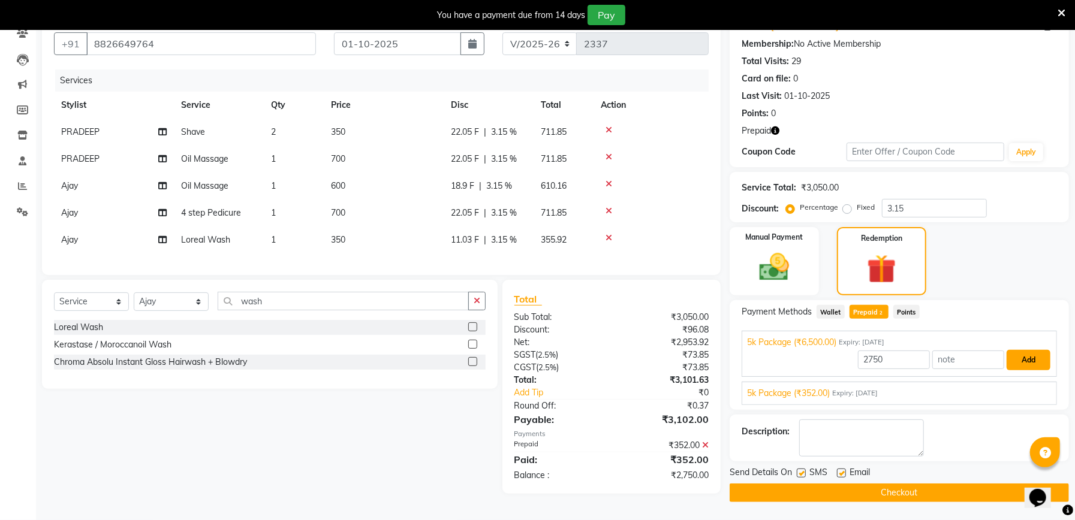
click at [1024, 363] on button "Add" at bounding box center [1028, 360] width 44 height 20
click at [1024, 363] on div "Payment Methods Wallet Prepaid 2 Points 5k Package (₹6,500.00) Expiry: 30-03-20…" at bounding box center [898, 355] width 339 height 110
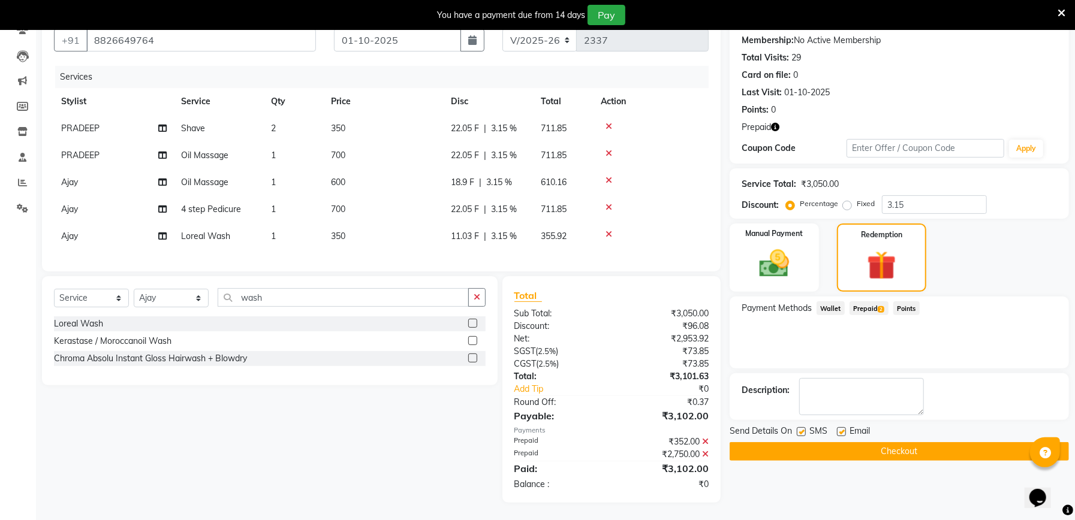
click at [801, 428] on label at bounding box center [801, 431] width 9 height 9
click at [801, 429] on input "checkbox" at bounding box center [801, 433] width 8 height 8
checkbox input "false"
click at [900, 449] on button "Checkout" at bounding box center [898, 451] width 339 height 19
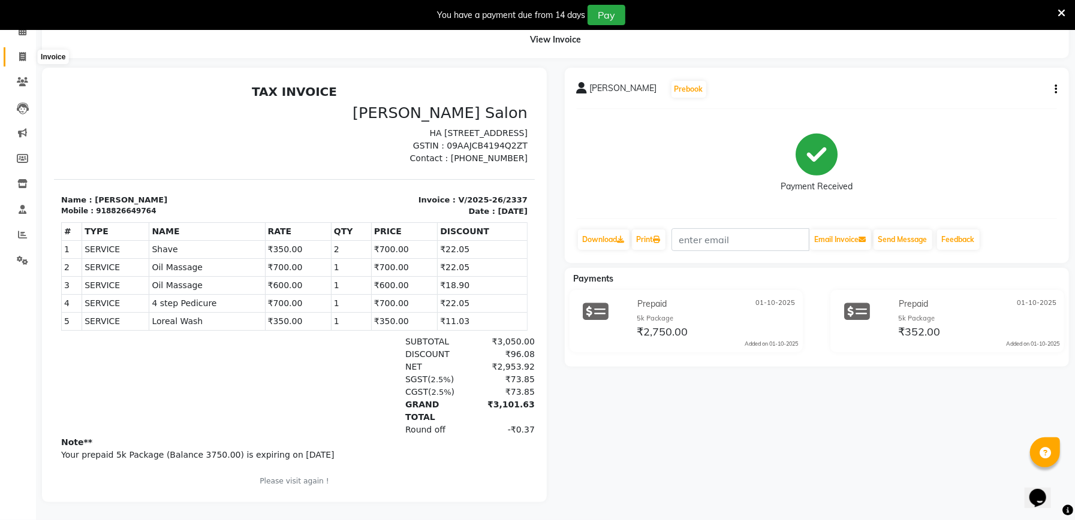
click at [23, 52] on icon at bounding box center [22, 56] width 7 height 9
select select "service"
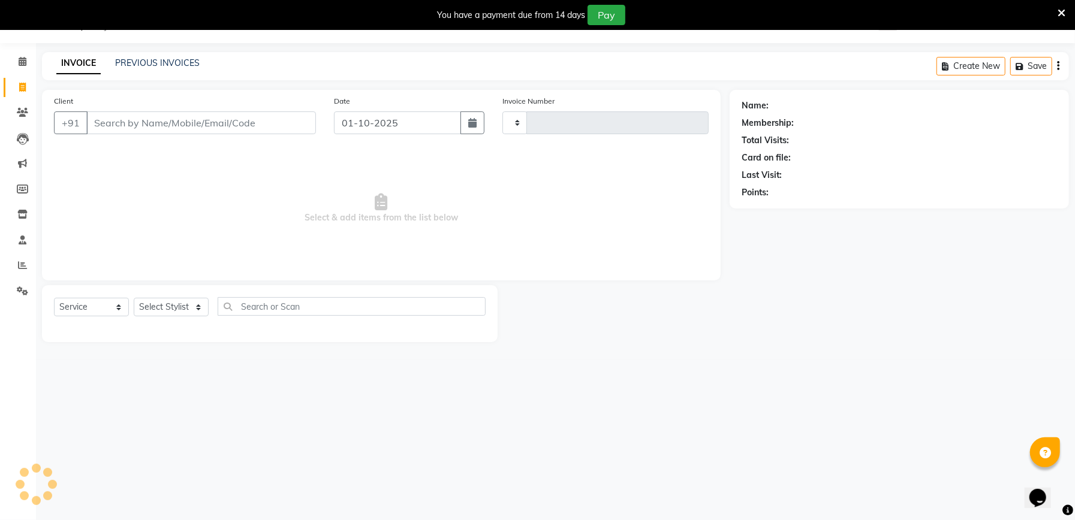
scroll to position [30, 0]
type input "2338"
select select "6961"
click at [1062, 10] on icon at bounding box center [1061, 13] width 8 height 11
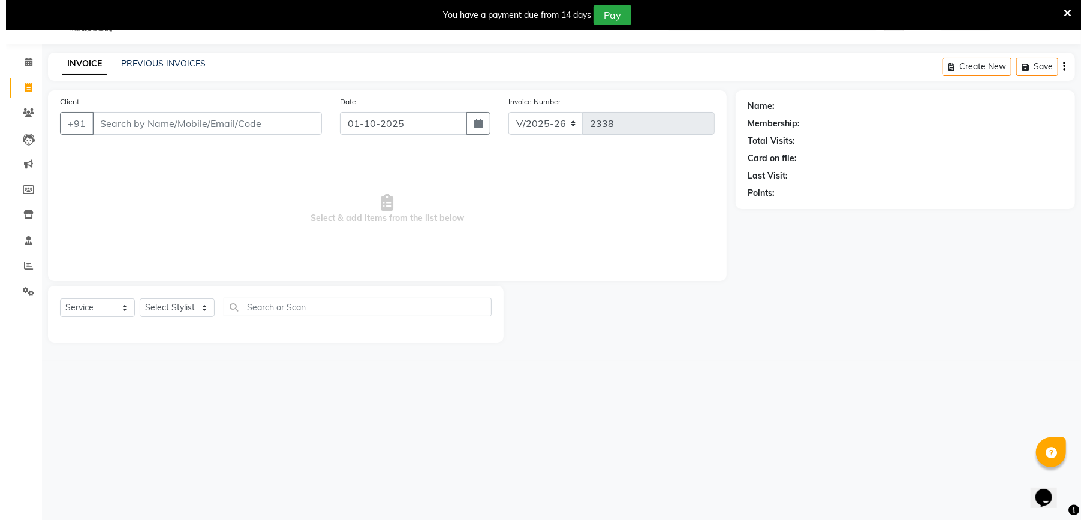
scroll to position [0, 0]
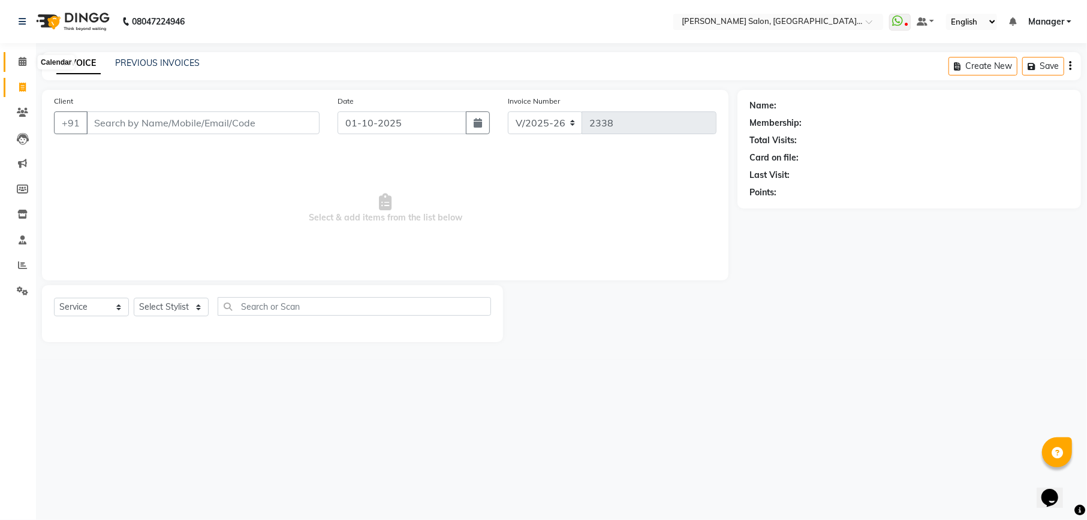
click at [22, 57] on icon at bounding box center [23, 61] width 8 height 9
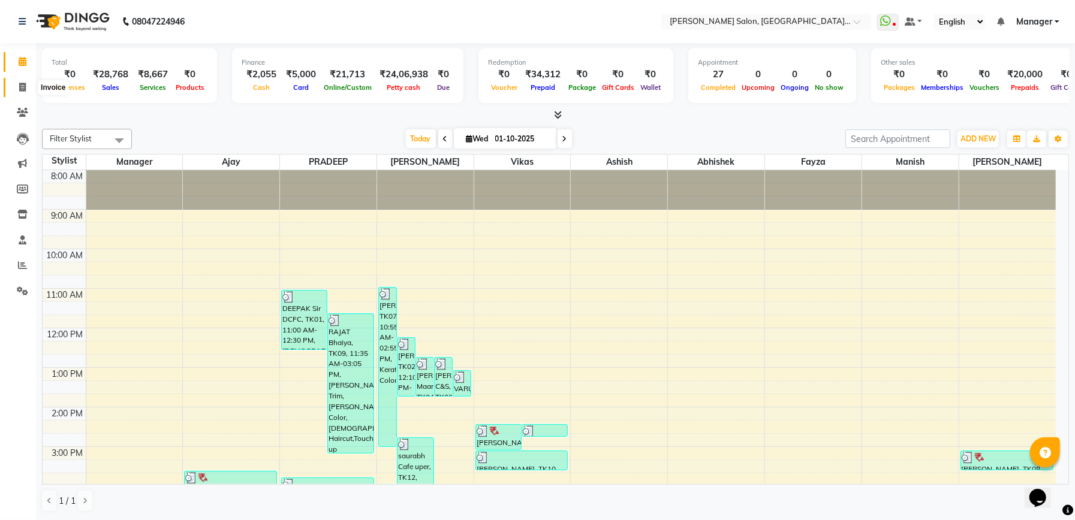
click at [22, 90] on icon at bounding box center [22, 87] width 7 height 9
select select "service"
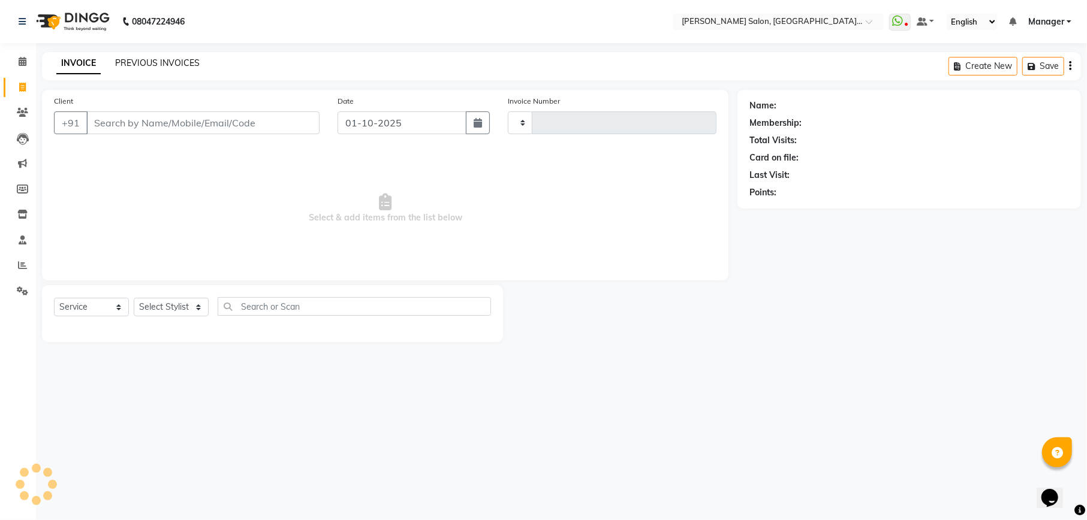
click at [132, 65] on link "PREVIOUS INVOICES" at bounding box center [157, 63] width 85 height 11
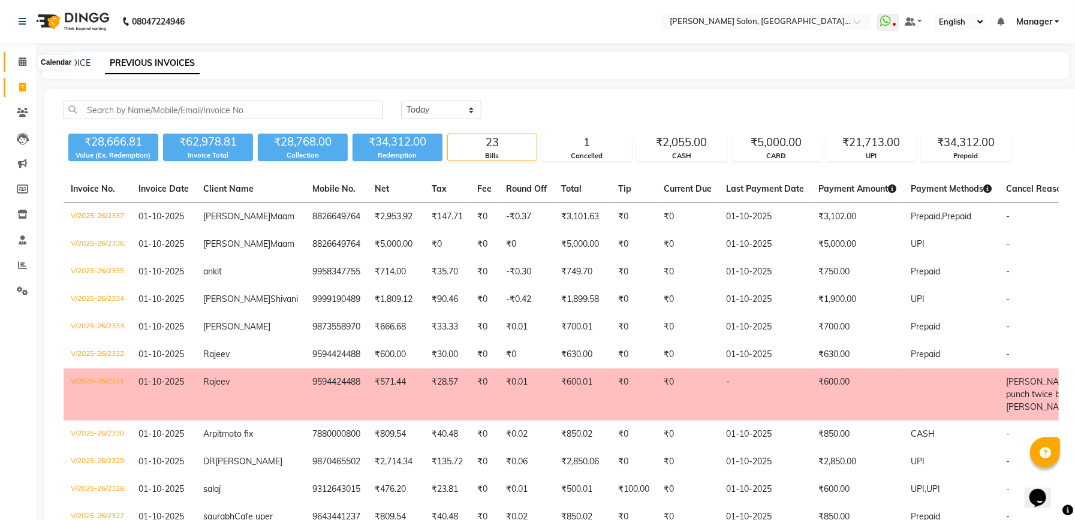
click at [25, 62] on icon at bounding box center [23, 61] width 8 height 9
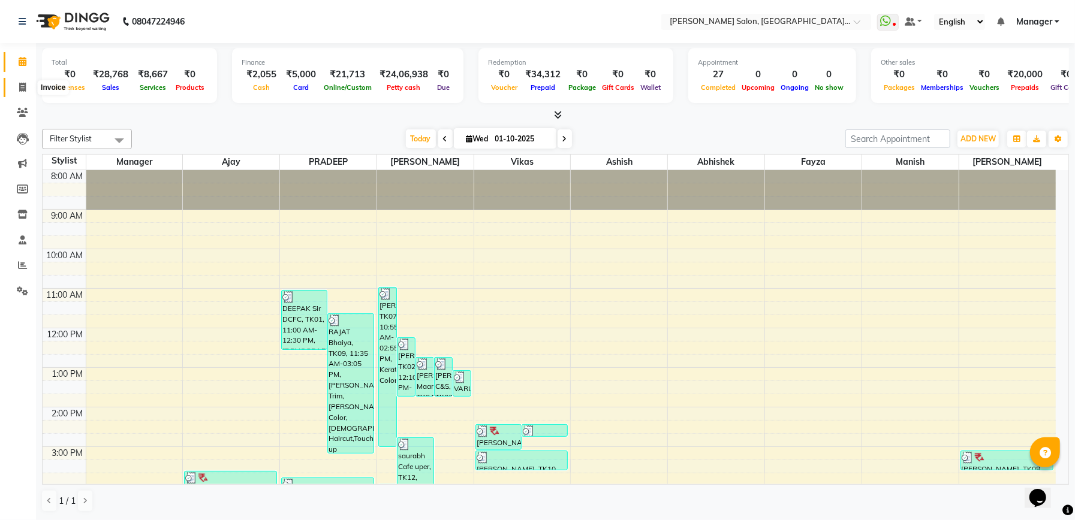
click at [20, 90] on icon at bounding box center [22, 87] width 7 height 9
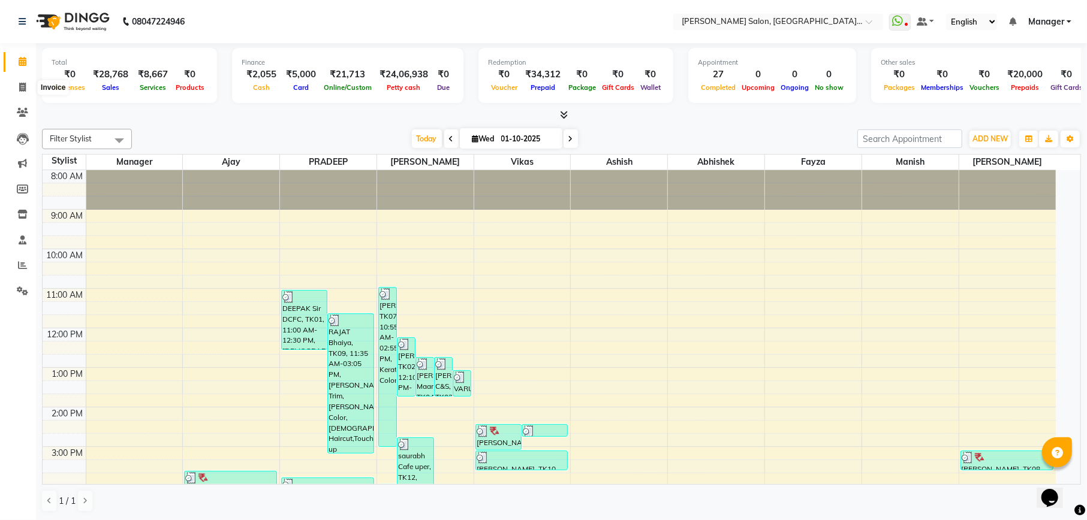
select select "service"
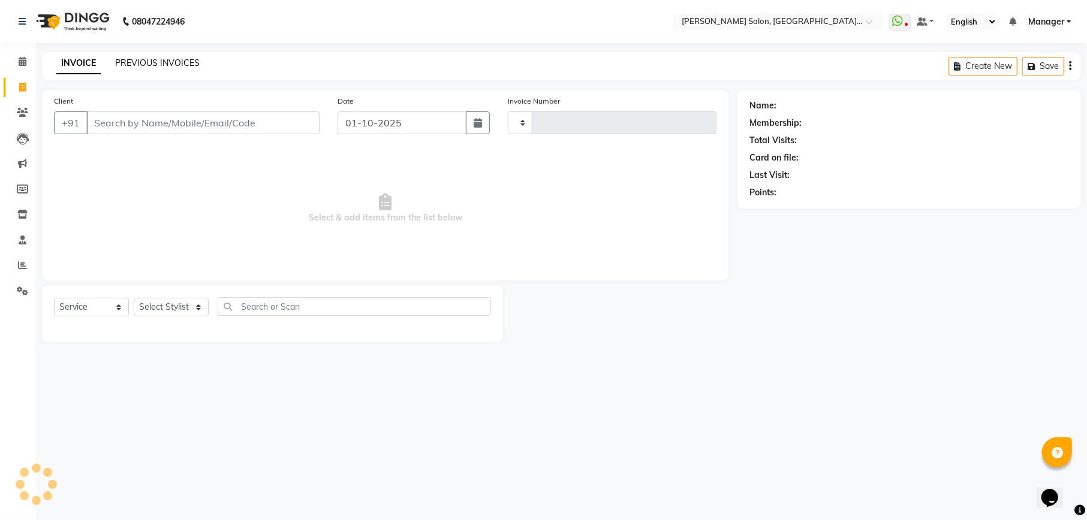
click at [171, 58] on link "PREVIOUS INVOICES" at bounding box center [157, 63] width 85 height 11
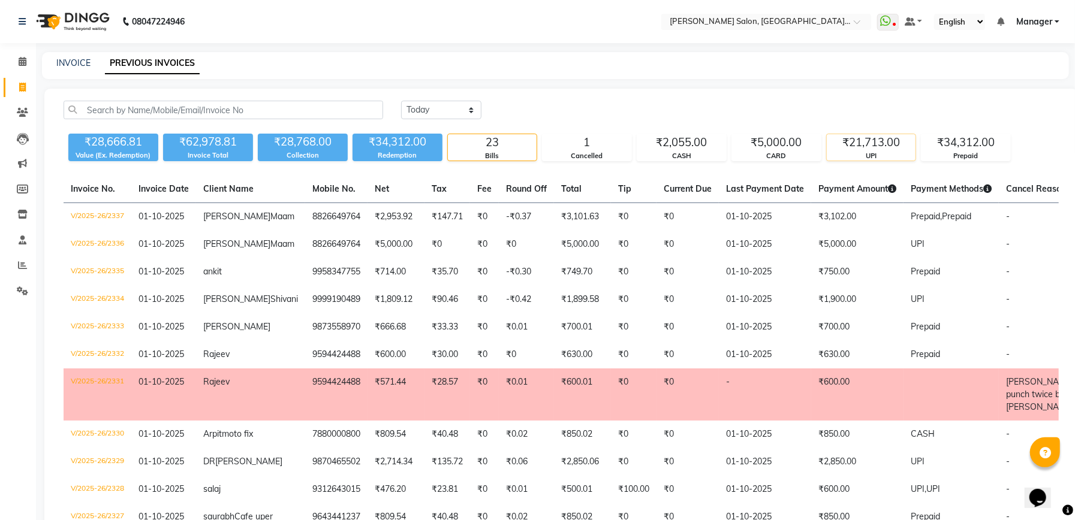
click at [890, 155] on div "UPI" at bounding box center [871, 156] width 89 height 10
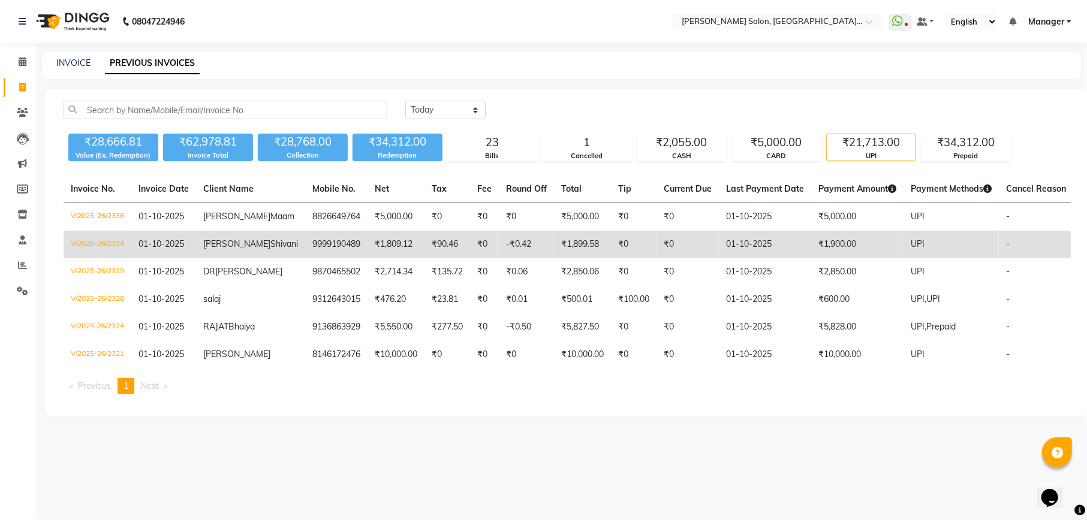
click at [855, 243] on td "₹1,900.00" at bounding box center [857, 245] width 92 height 28
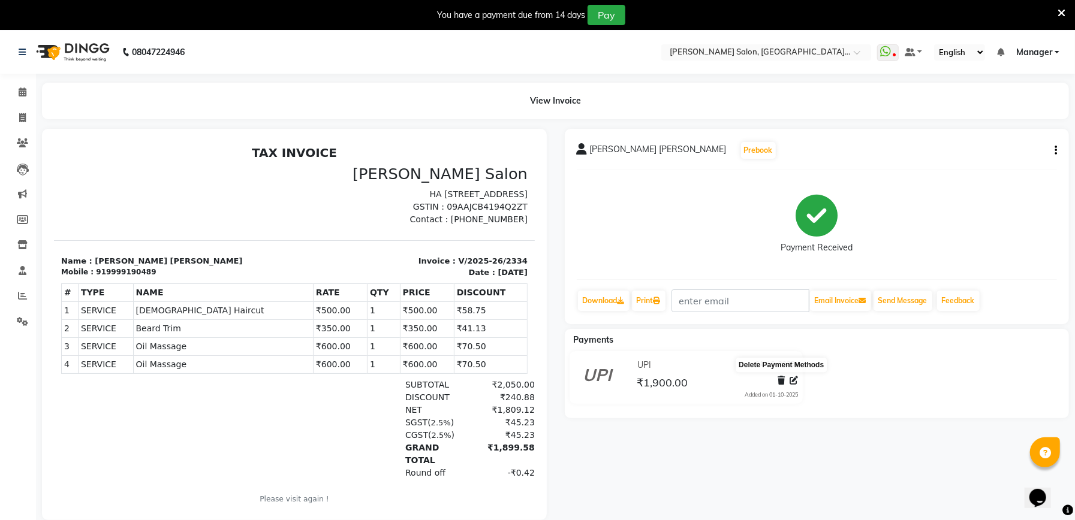
click at [780, 380] on icon at bounding box center [780, 380] width 7 height 8
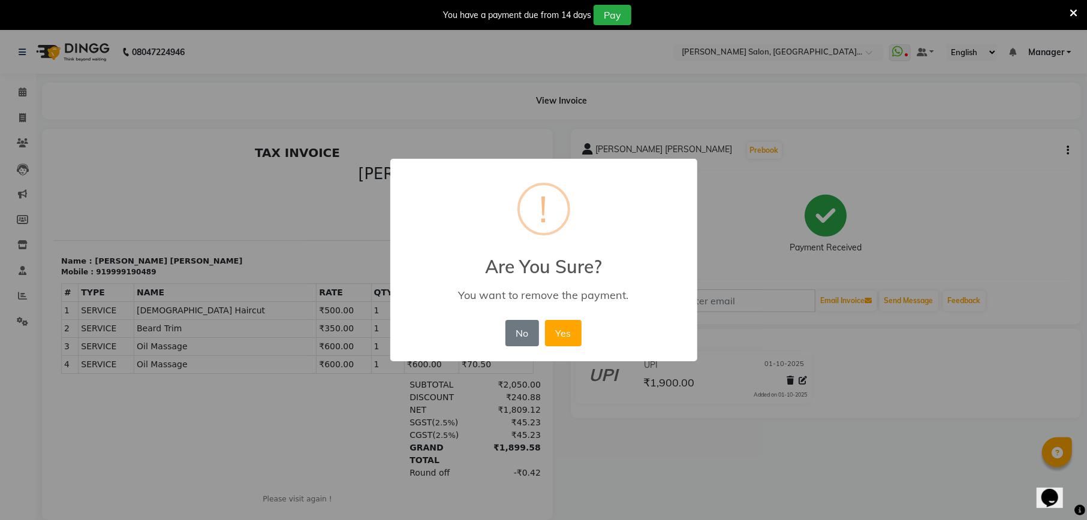
drag, startPoint x: 517, startPoint y: 339, endPoint x: 768, endPoint y: 210, distance: 282.6
click at [525, 343] on button "No" at bounding box center [522, 333] width 34 height 26
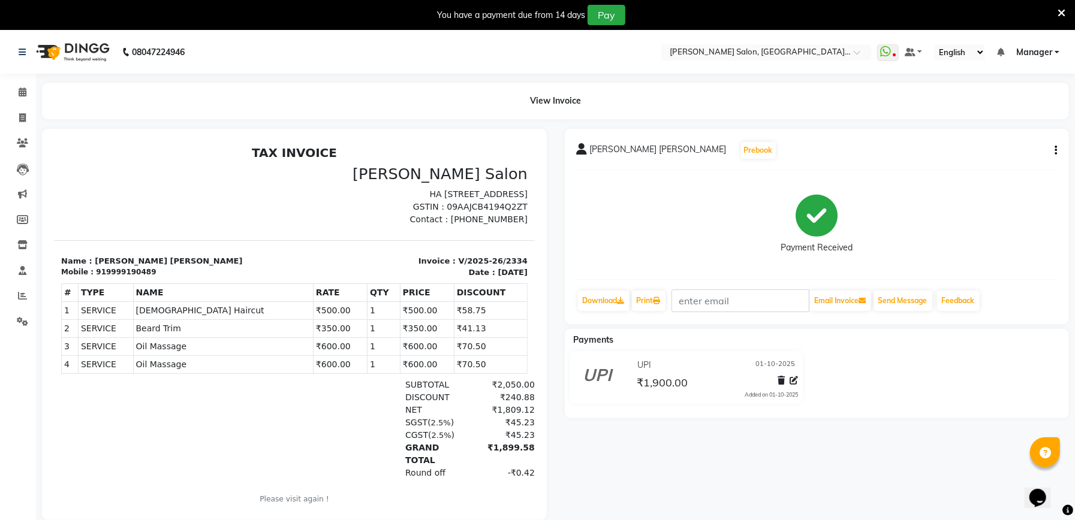
click at [1053, 151] on button "button" at bounding box center [1053, 150] width 7 height 13
click at [1003, 161] on div "Edit Invoice" at bounding box center [995, 165] width 82 height 15
select select "service"
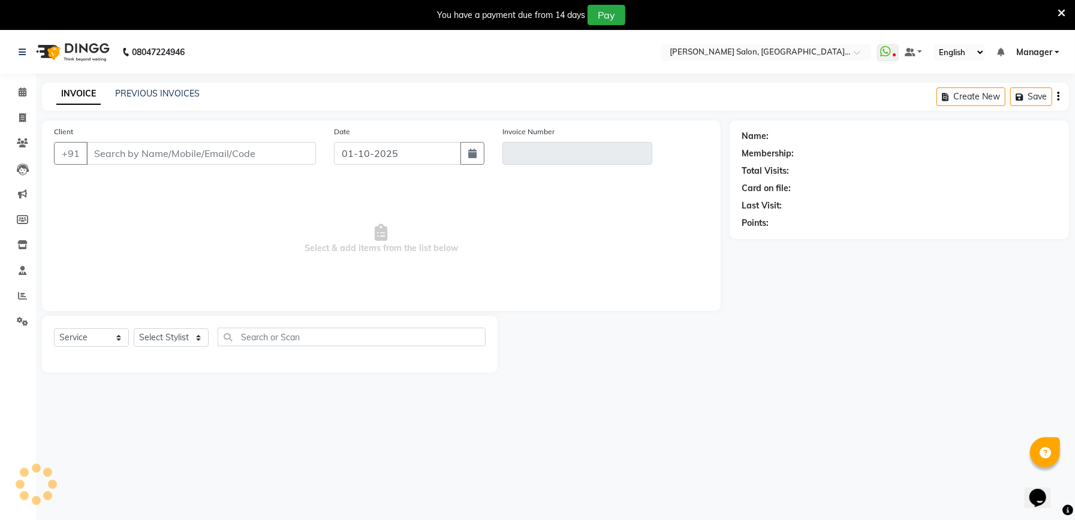
scroll to position [30, 0]
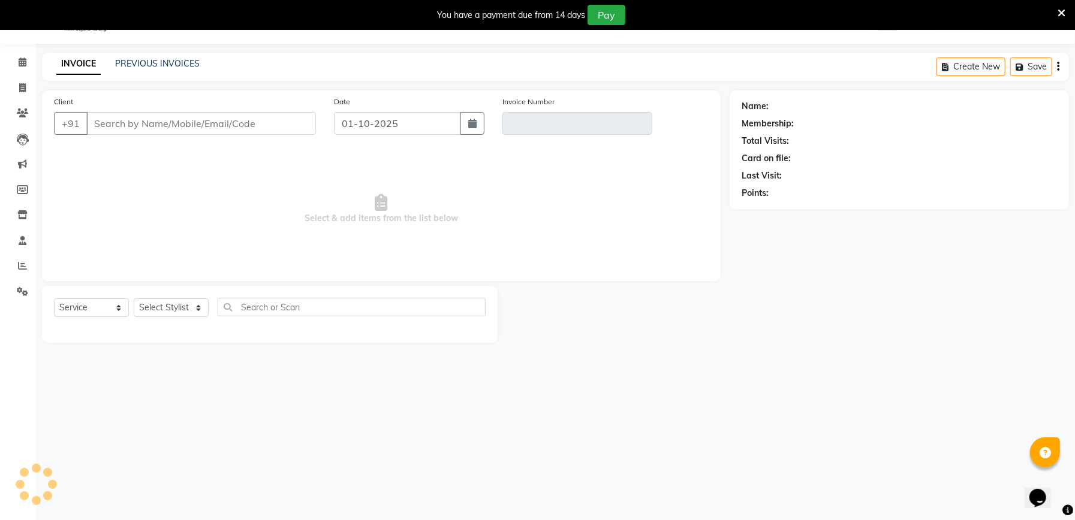
type input "9999190489"
type input "V/2025-26/2334"
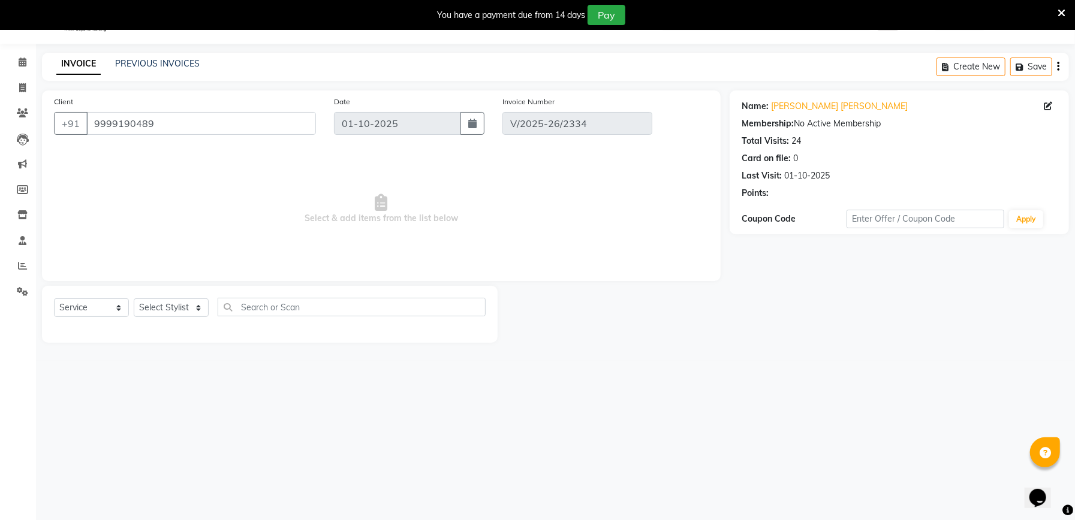
select select "select"
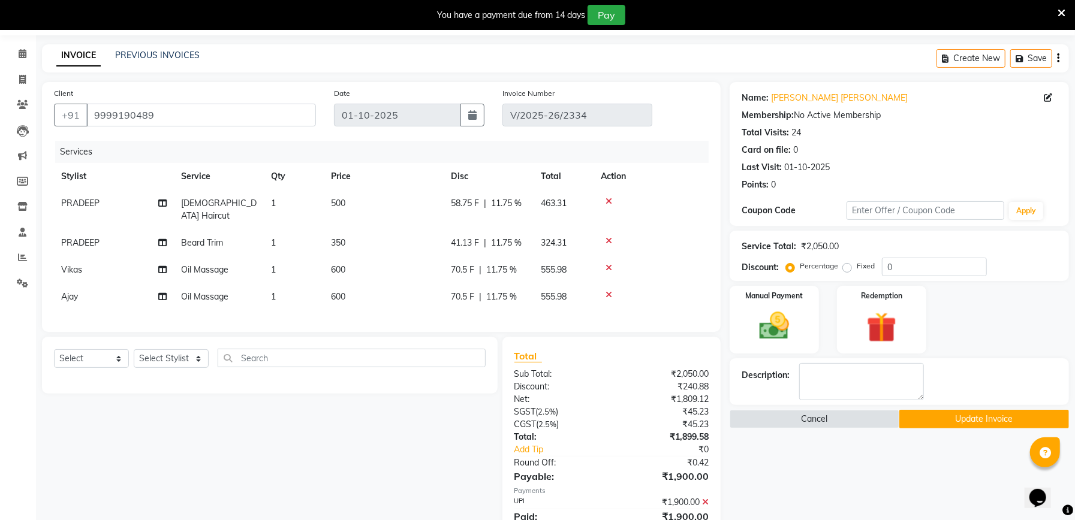
scroll to position [86, 0]
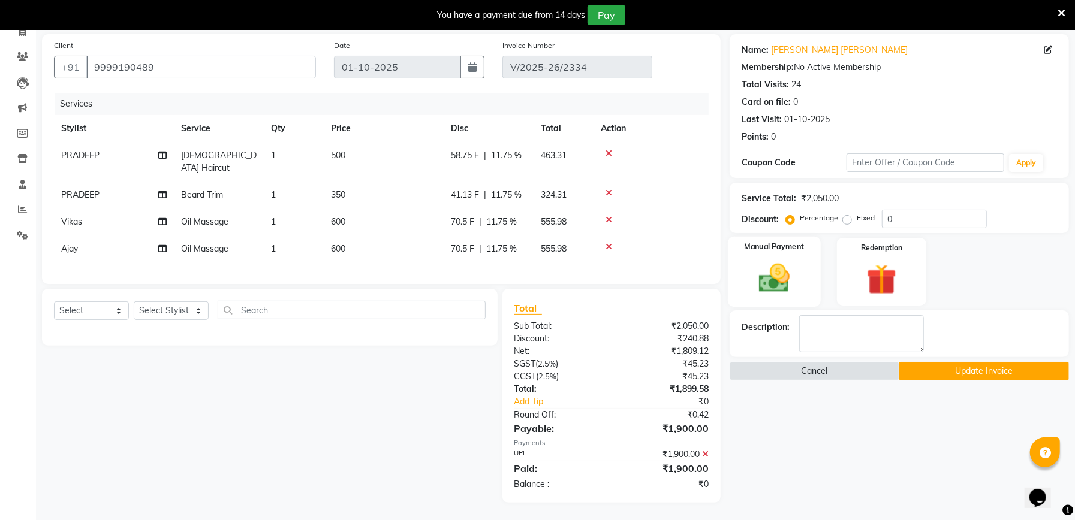
click at [794, 273] on img at bounding box center [774, 278] width 51 height 36
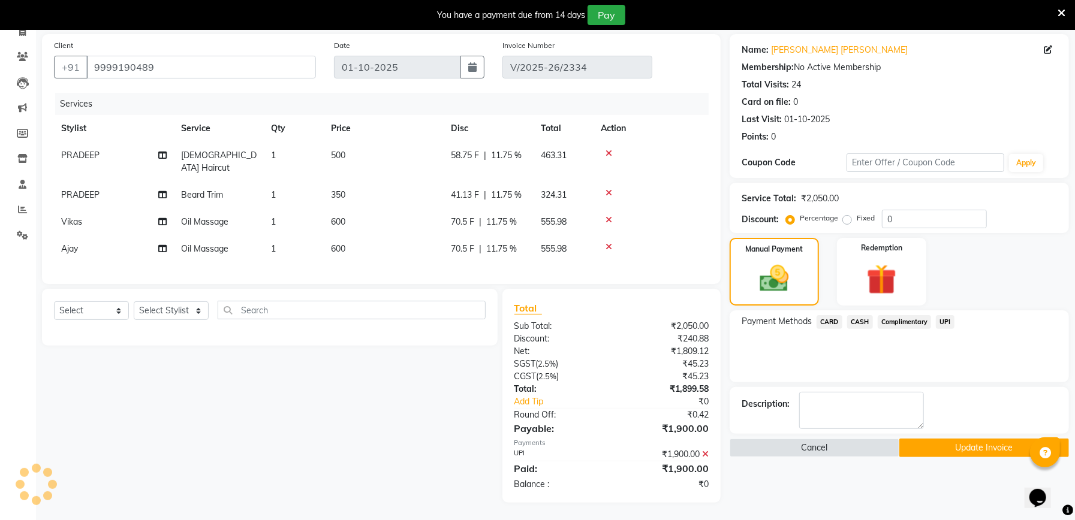
click at [943, 318] on span "UPI" at bounding box center [945, 322] width 19 height 14
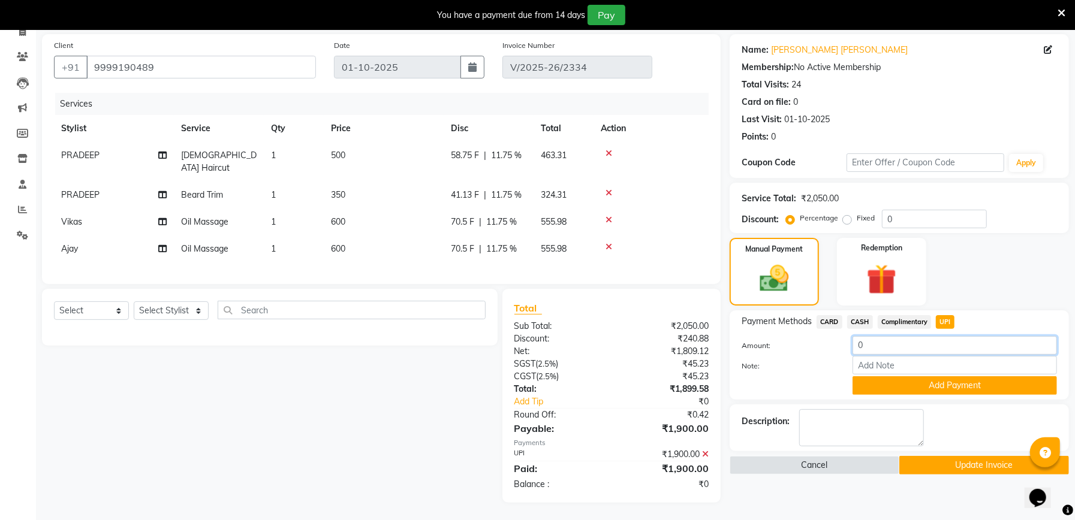
click at [891, 351] on input "0" at bounding box center [954, 345] width 204 height 19
click at [706, 451] on icon at bounding box center [705, 454] width 7 height 8
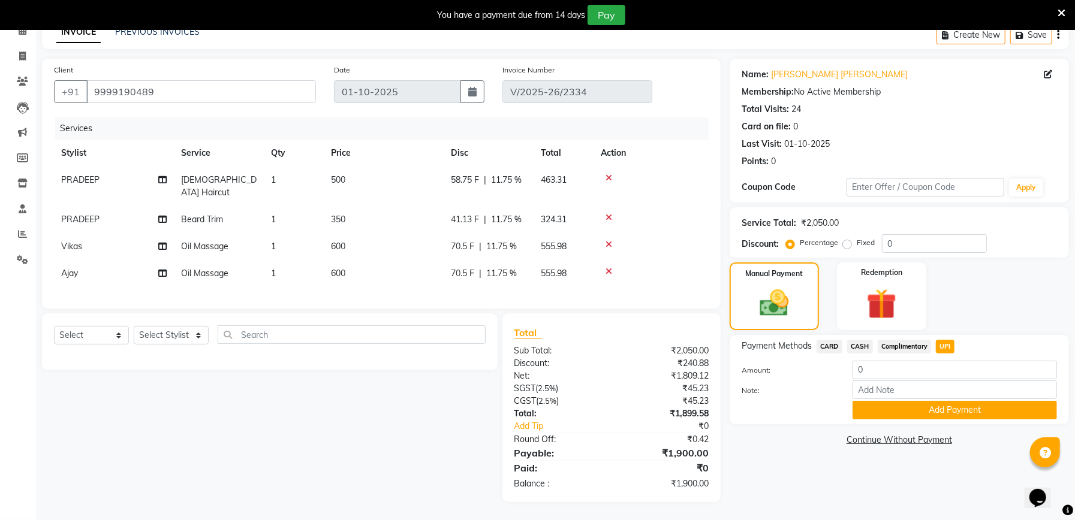
scroll to position [61, 0]
click at [965, 362] on input "0" at bounding box center [954, 370] width 204 height 19
type input "2150"
click at [931, 416] on button "Add Payment" at bounding box center [954, 411] width 204 height 19
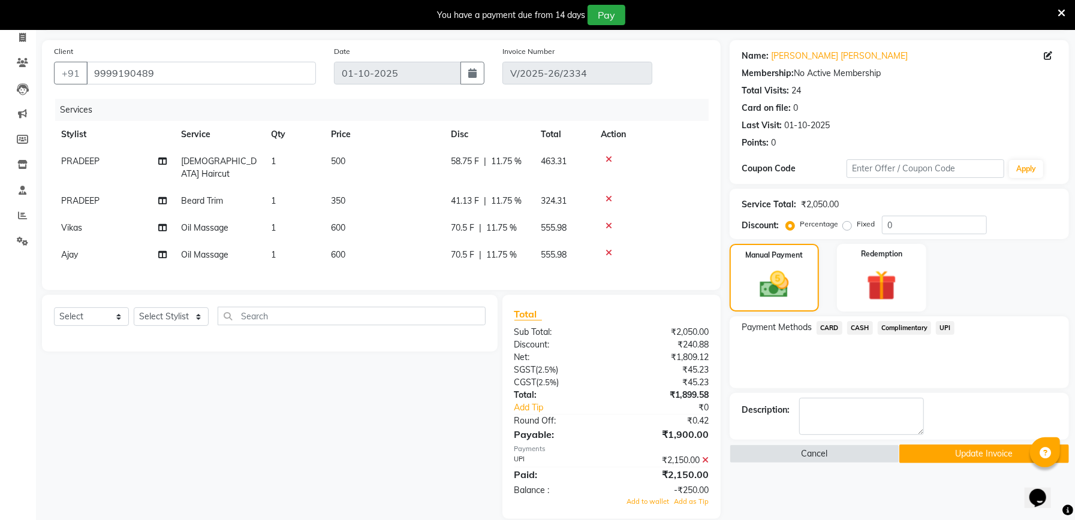
scroll to position [97, 0]
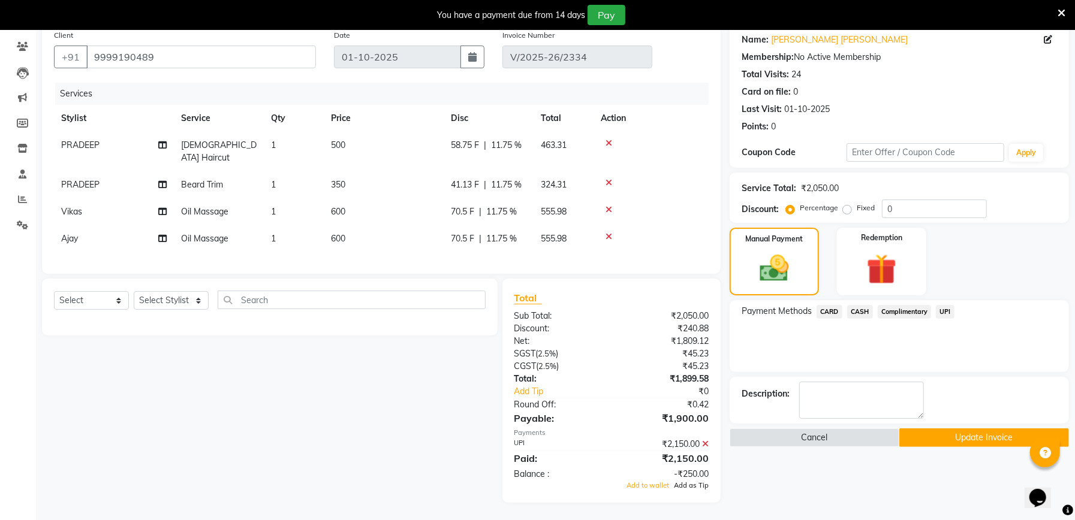
click at [686, 487] on span "Add as Tip" at bounding box center [691, 485] width 35 height 8
click at [590, 394] on link "Tip for 3 team members" at bounding box center [567, 391] width 124 height 13
select select "57330"
select select "59020"
select select "55289"
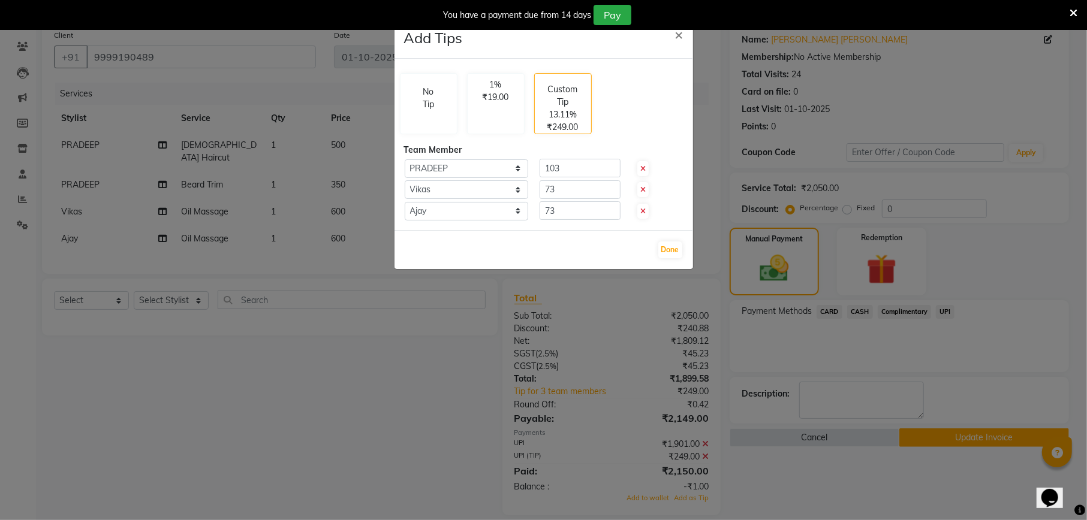
click at [646, 214] on span at bounding box center [642, 211] width 11 height 15
type input "0"
click at [641, 193] on icon at bounding box center [642, 189] width 5 height 7
type input "0"
click at [586, 167] on input "103" at bounding box center [579, 168] width 81 height 19
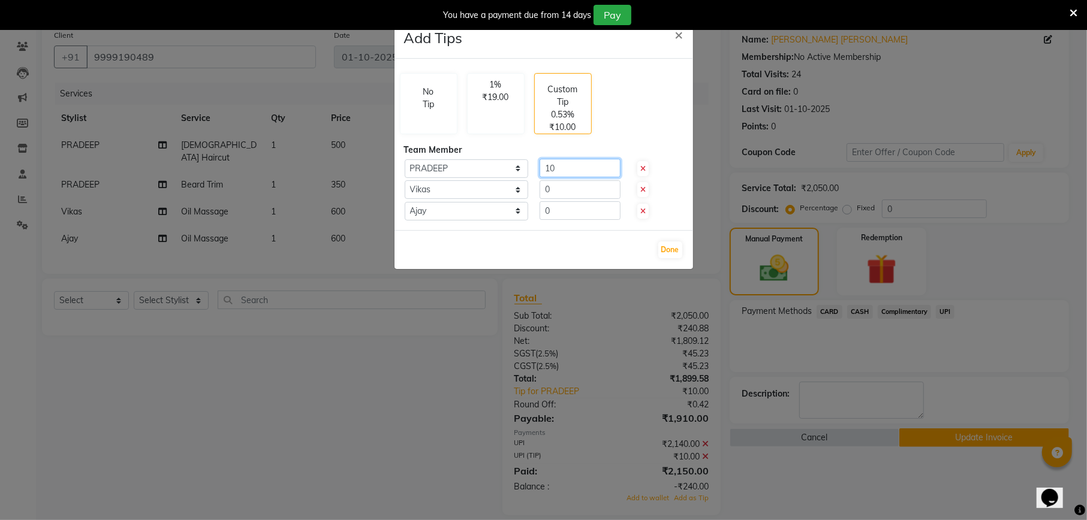
type input "1"
type input "250"
click at [671, 252] on button "Done" at bounding box center [670, 250] width 24 height 17
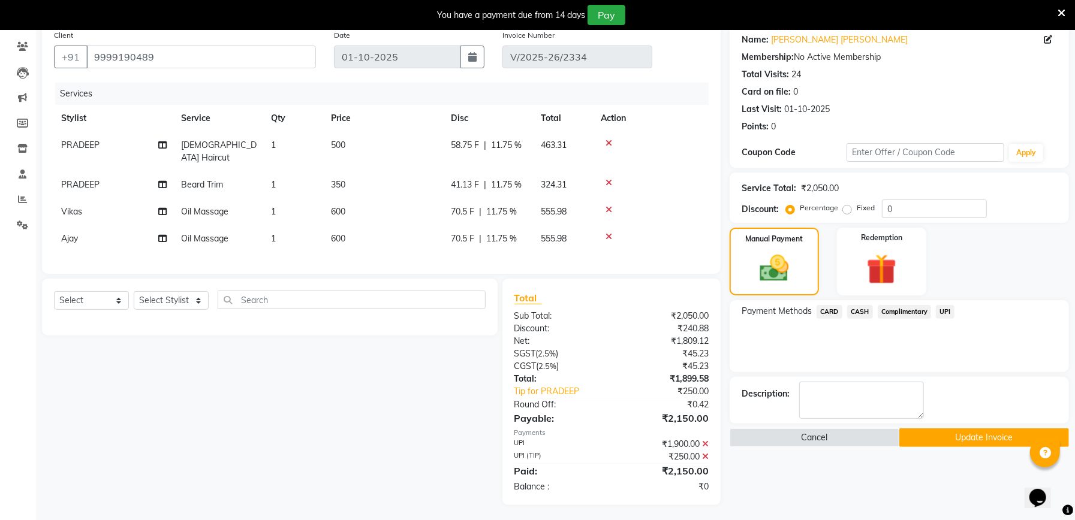
click at [991, 432] on button "Update Invoice" at bounding box center [984, 438] width 170 height 19
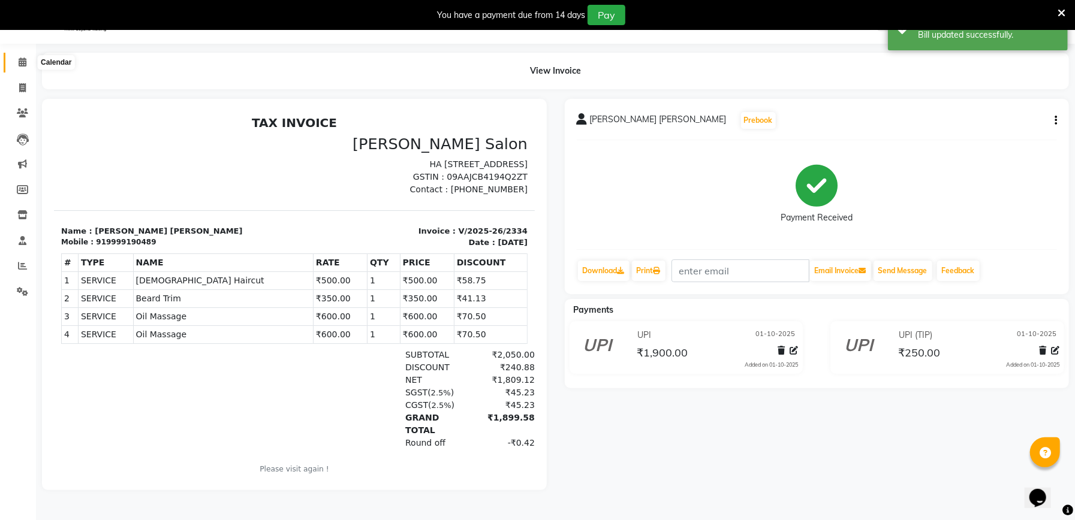
click at [26, 56] on span at bounding box center [22, 63] width 21 height 14
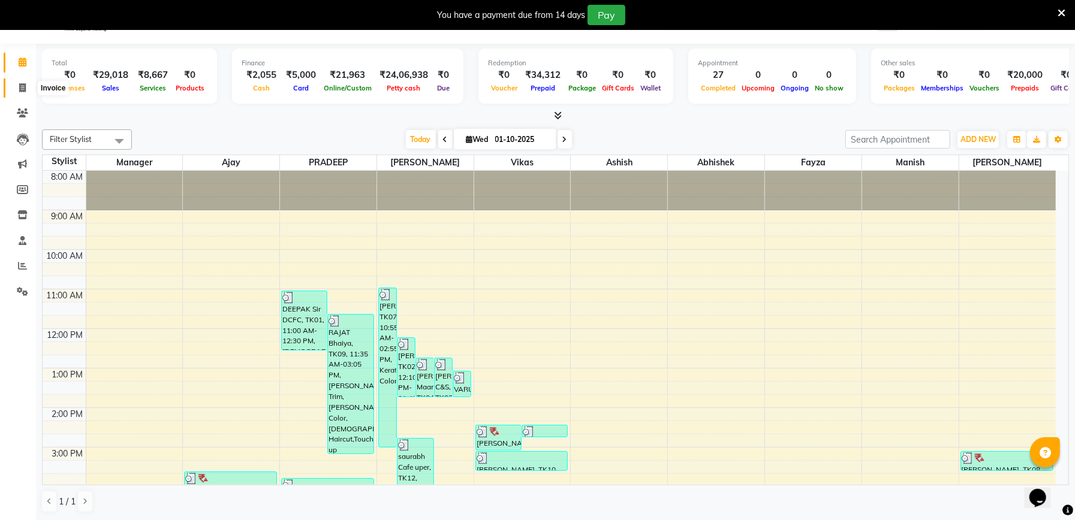
click at [20, 88] on icon at bounding box center [22, 87] width 7 height 9
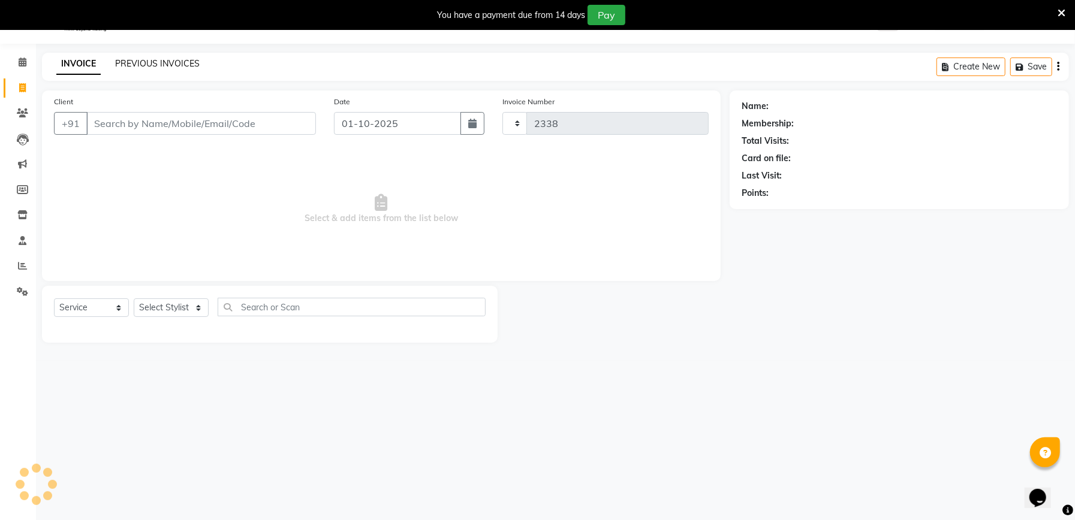
click at [169, 63] on link "PREVIOUS INVOICES" at bounding box center [157, 63] width 85 height 11
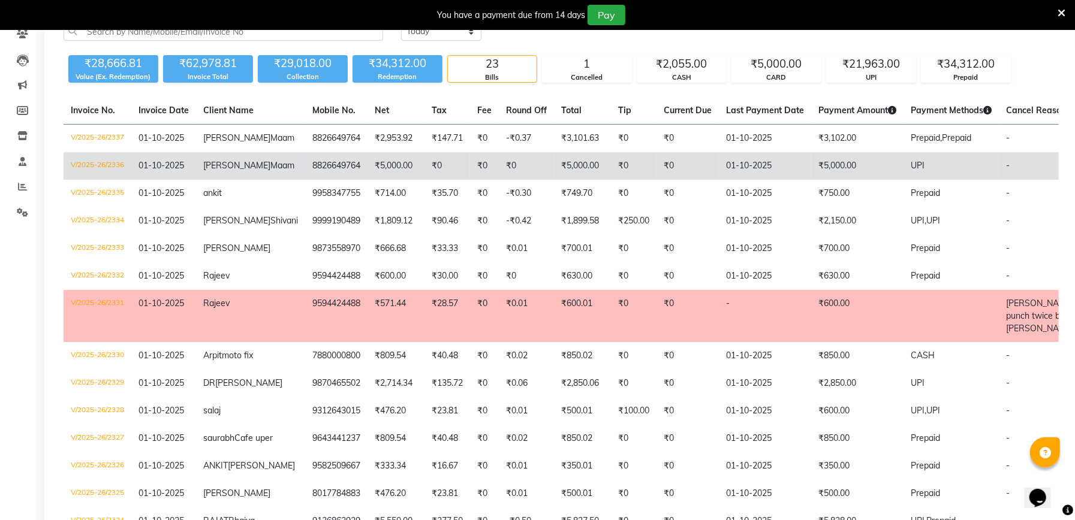
scroll to position [110, 0]
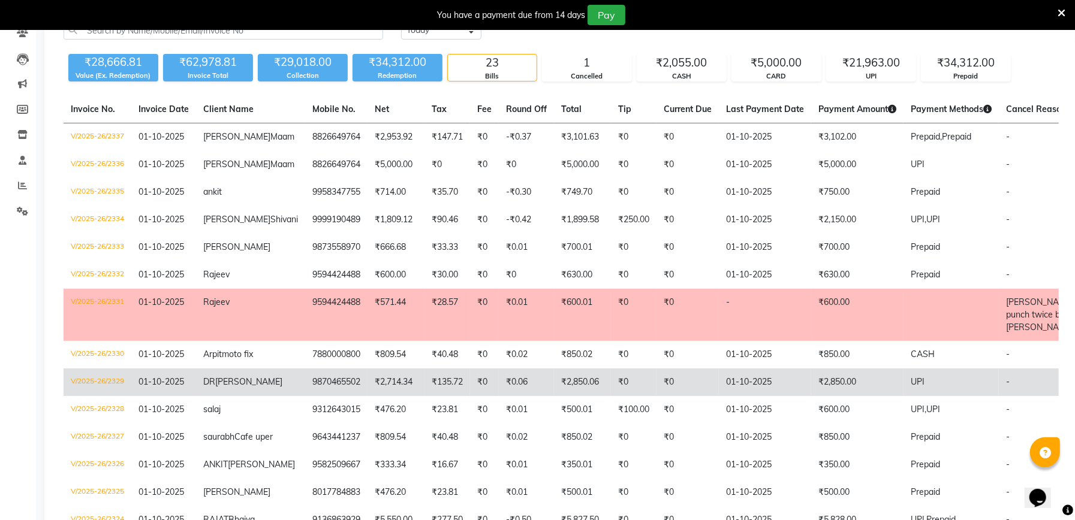
click at [852, 370] on td "₹2,850.00" at bounding box center [857, 383] width 92 height 28
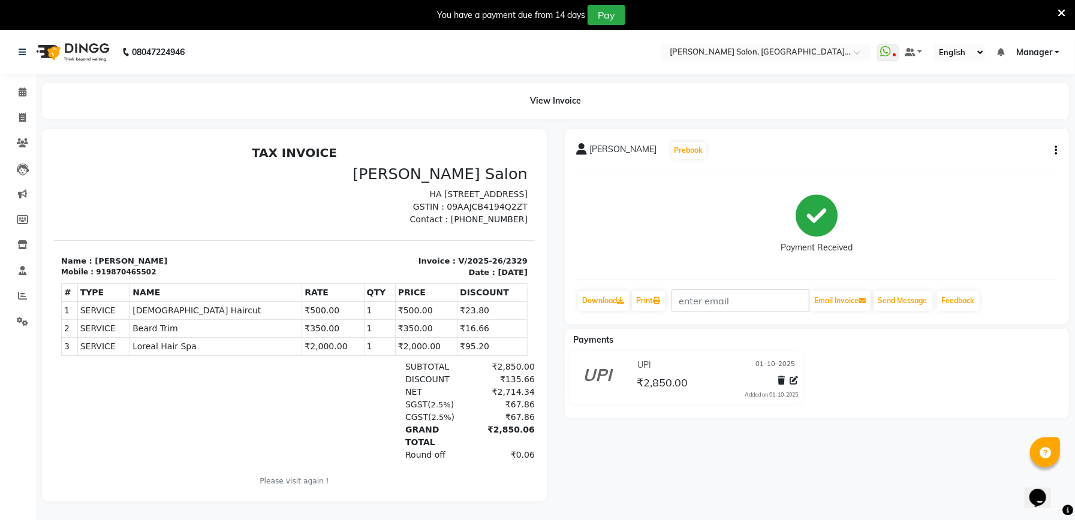
click at [1053, 147] on button "button" at bounding box center [1053, 150] width 7 height 13
click at [1007, 163] on div "Edit Invoice" at bounding box center [995, 165] width 82 height 15
select select "service"
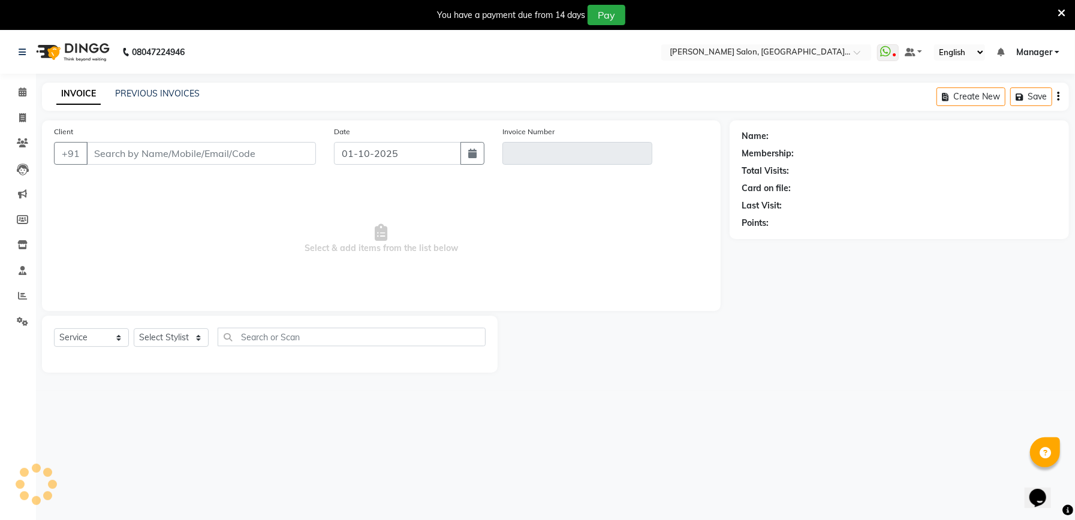
scroll to position [30, 0]
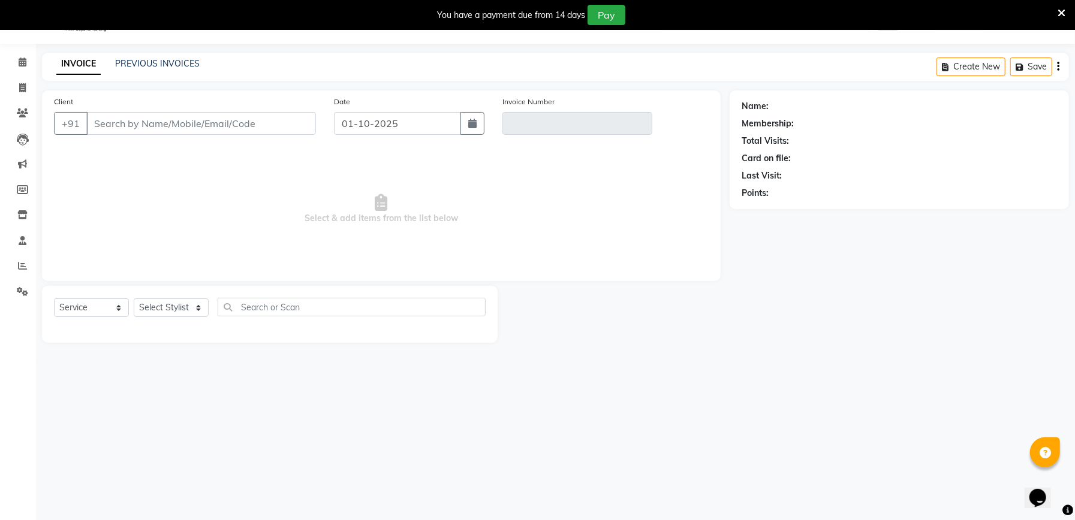
type input "9870465502"
type input "V/2025-26/2329"
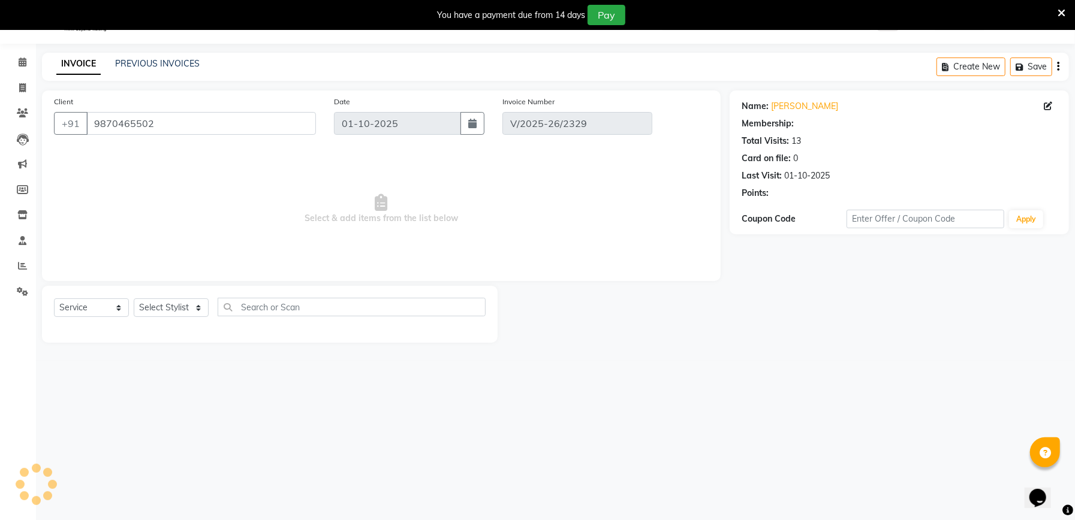
select select "select"
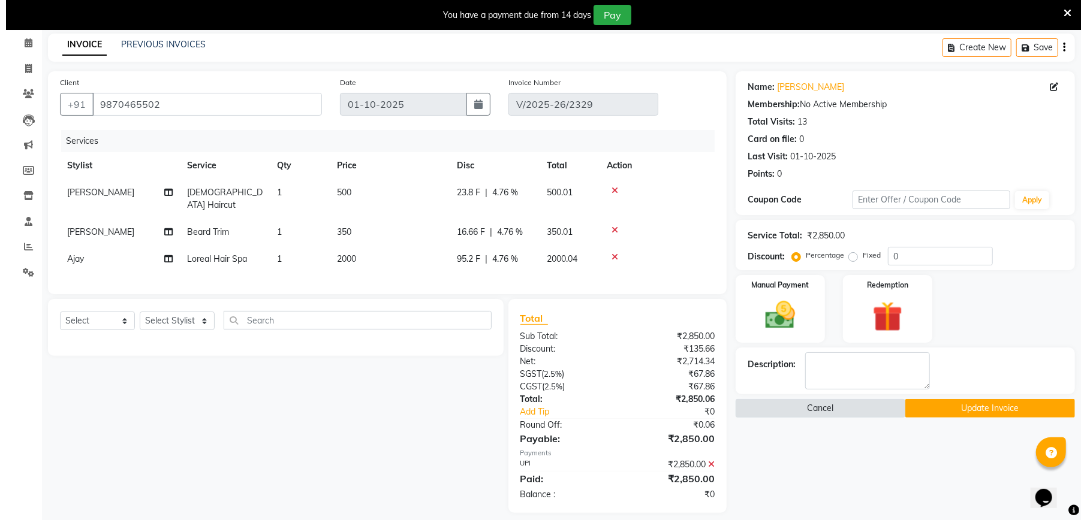
scroll to position [60, 0]
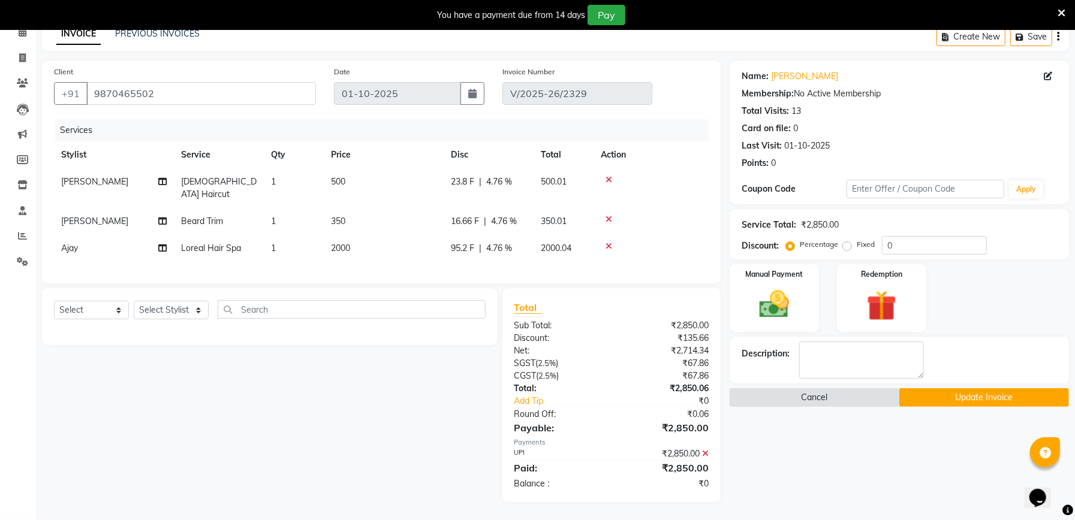
click at [810, 391] on button "Cancel" at bounding box center [814, 397] width 170 height 19
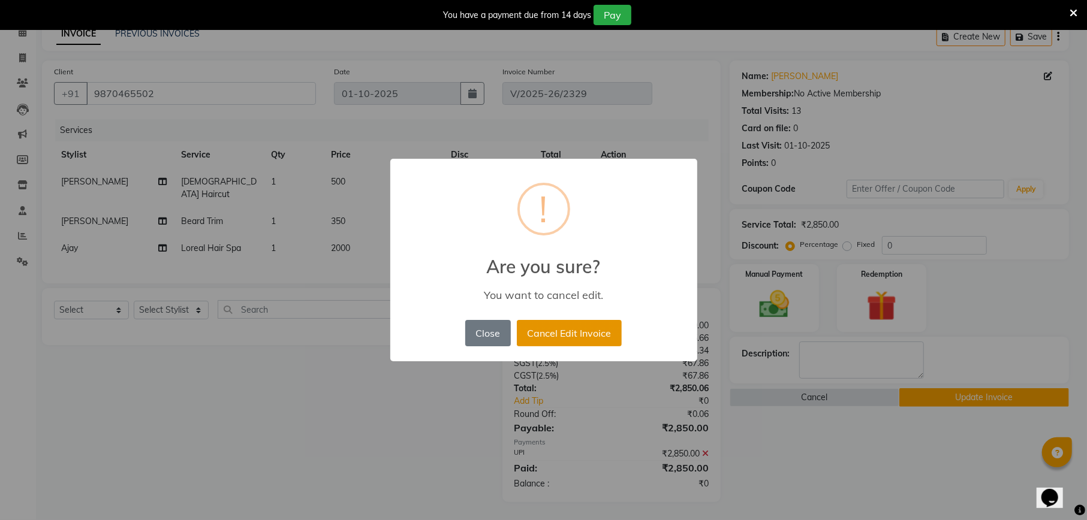
click at [566, 337] on button "Cancel Edit Invoice" at bounding box center [569, 333] width 105 height 26
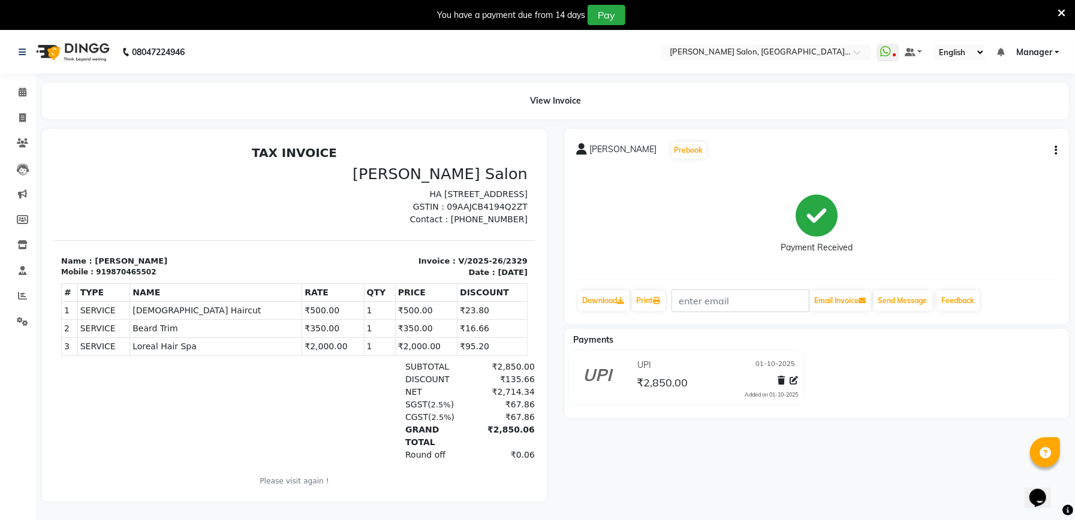
select select "service"
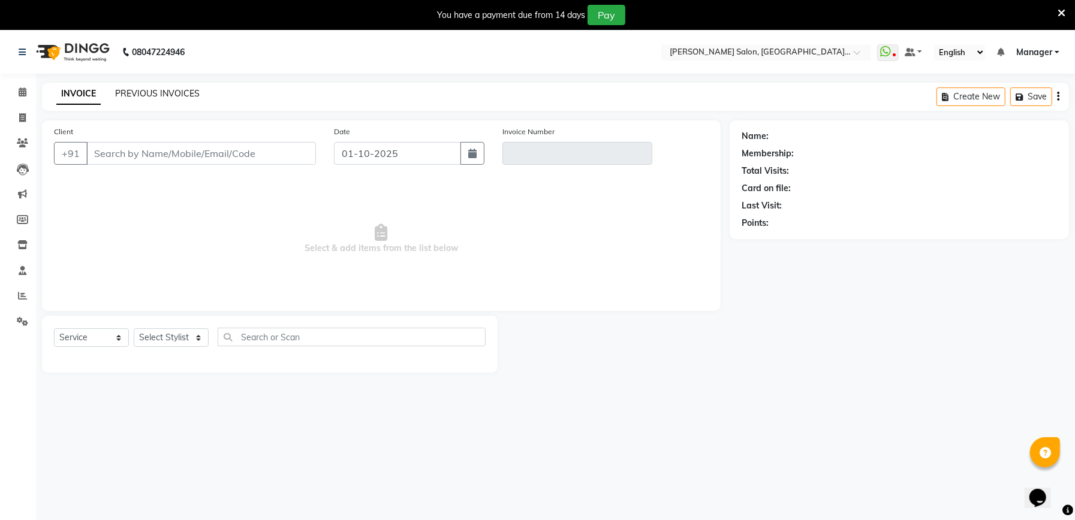
click at [138, 97] on link "PREVIOUS INVOICES" at bounding box center [157, 93] width 85 height 11
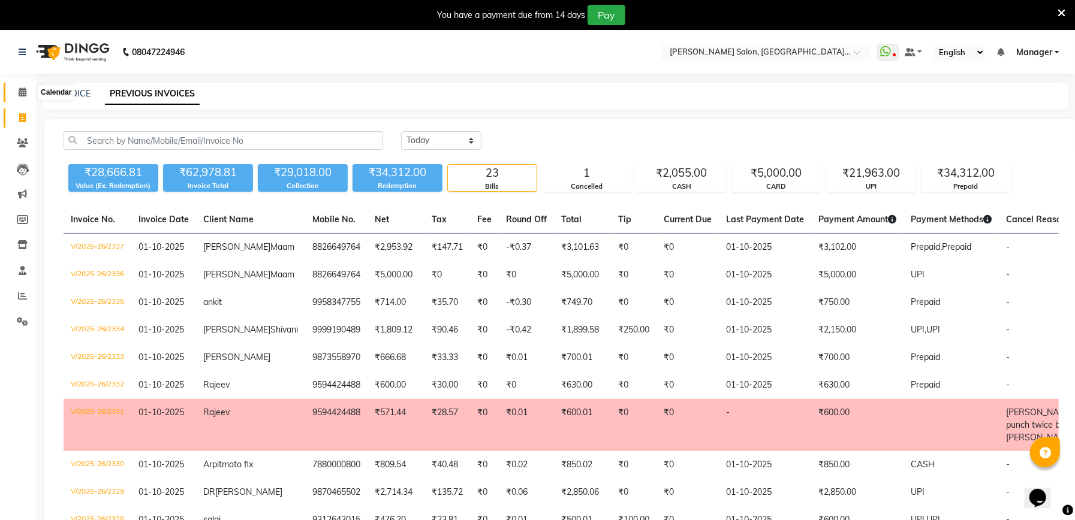
click at [20, 94] on icon at bounding box center [23, 92] width 8 height 9
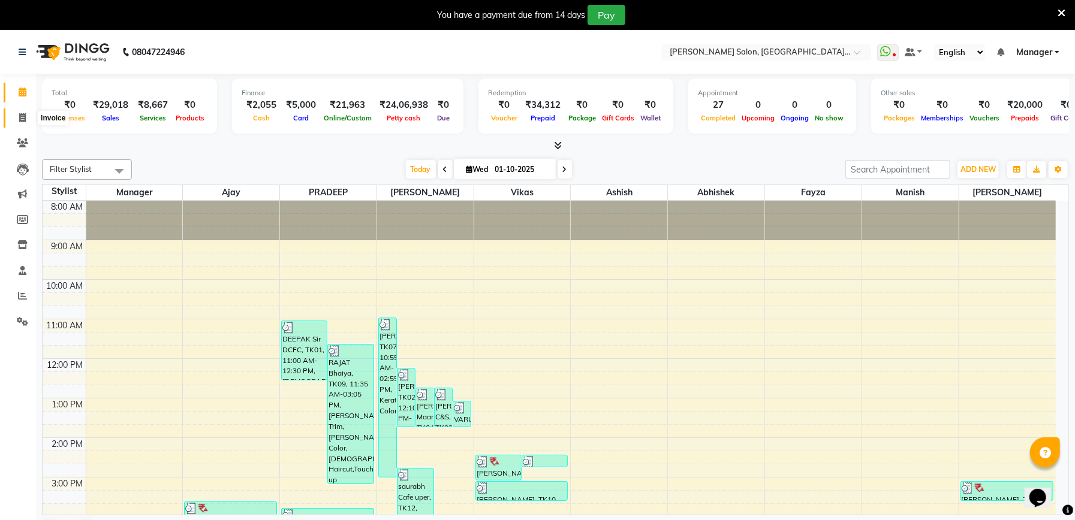
click at [26, 120] on span at bounding box center [22, 118] width 21 height 14
select select "service"
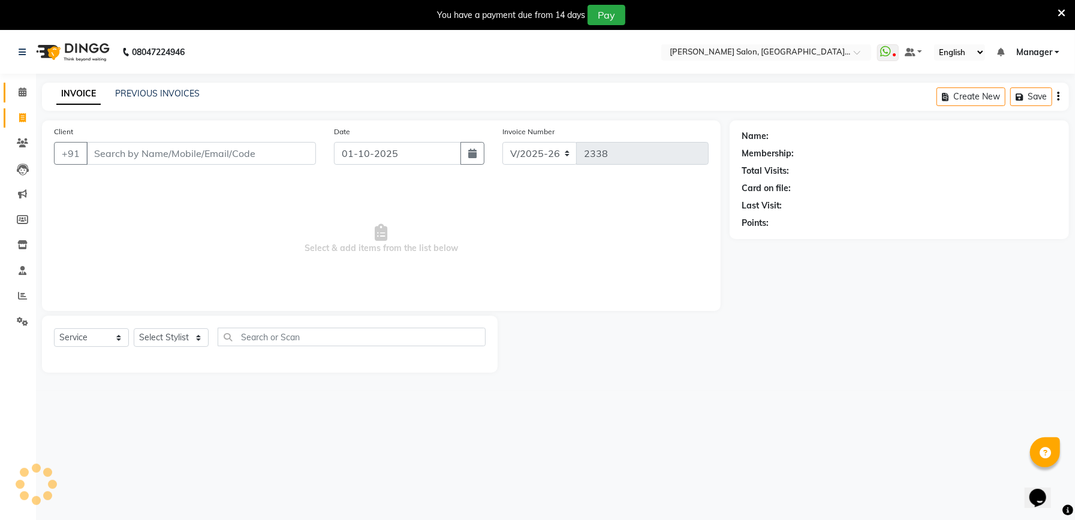
click at [16, 83] on link "Calendar" at bounding box center [18, 93] width 29 height 20
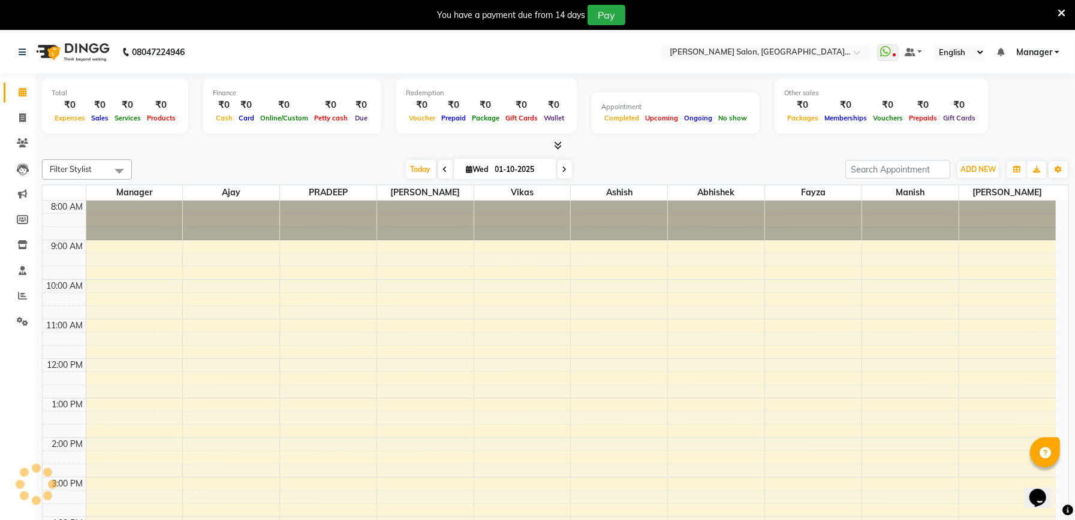
scroll to position [185, 0]
